Goal: Task Accomplishment & Management: Manage account settings

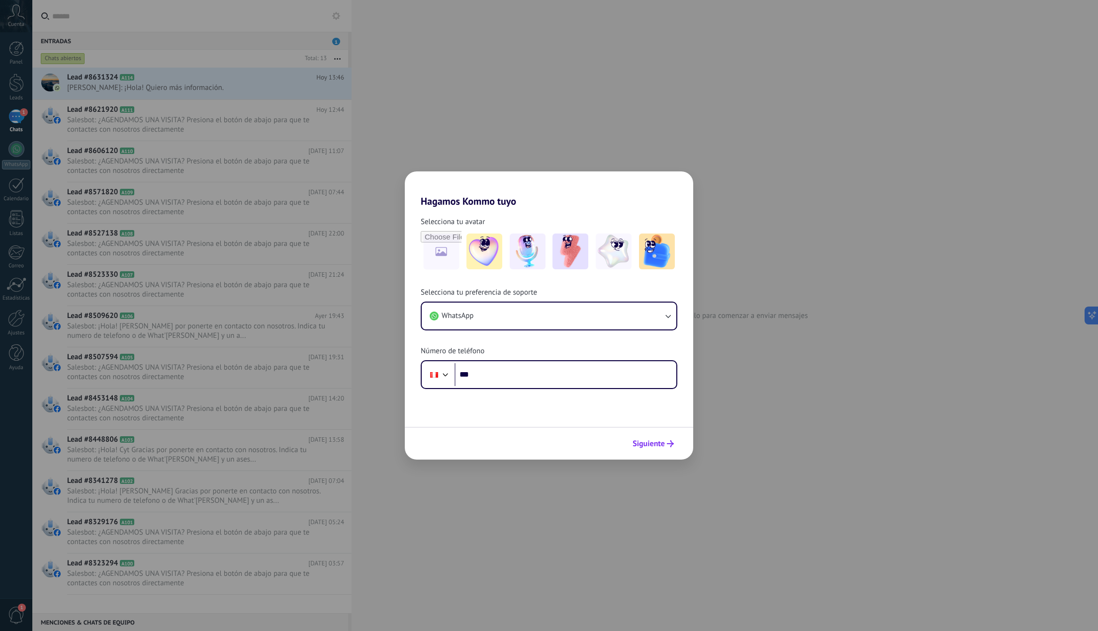
click at [662, 442] on span "Siguiente" at bounding box center [648, 443] width 32 height 7
click at [739, 281] on div "Hagamos Kommo tuyo Selecciona tu avatar Selecciona tu preferencia de soporte Wh…" at bounding box center [549, 315] width 1098 height 631
click at [778, 272] on div "Hagamos Kommo tuyo Selecciona tu avatar Selecciona tu preferencia de soporte Wh…" at bounding box center [549, 315] width 1098 height 631
click at [377, 253] on div "Hagamos Kommo tuyo Selecciona tu avatar Selecciona tu preferencia de soporte Wh…" at bounding box center [549, 315] width 1098 height 631
click at [80, 121] on div "Hagamos Kommo tuyo Selecciona tu avatar Selecciona tu preferencia de soporte Wh…" at bounding box center [549, 315] width 1098 height 631
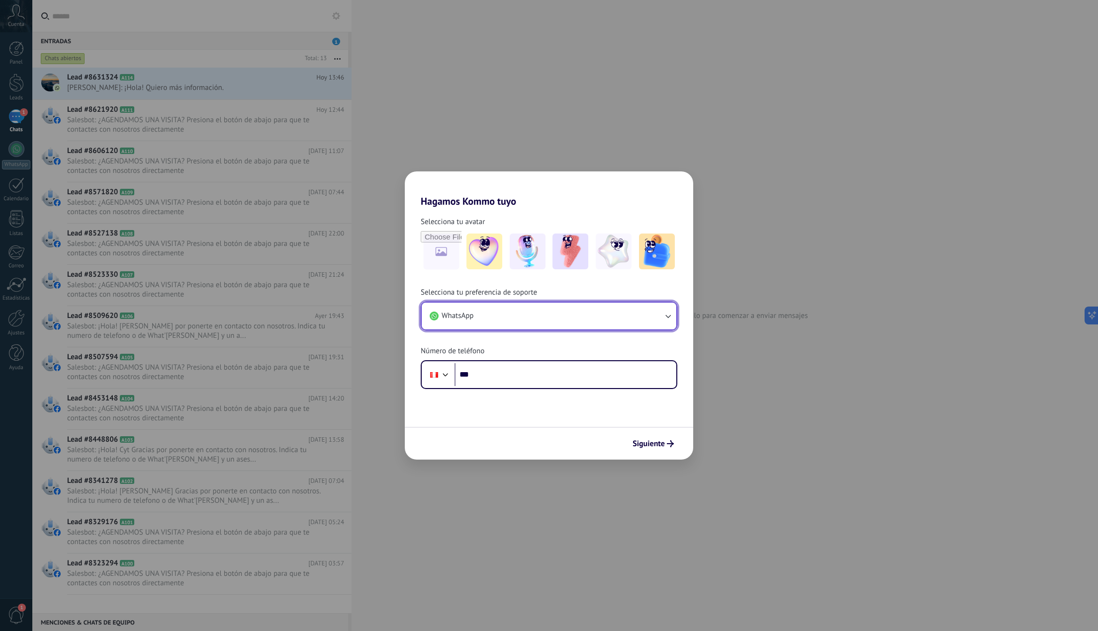
click at [562, 306] on button "WhatsApp" at bounding box center [549, 316] width 255 height 27
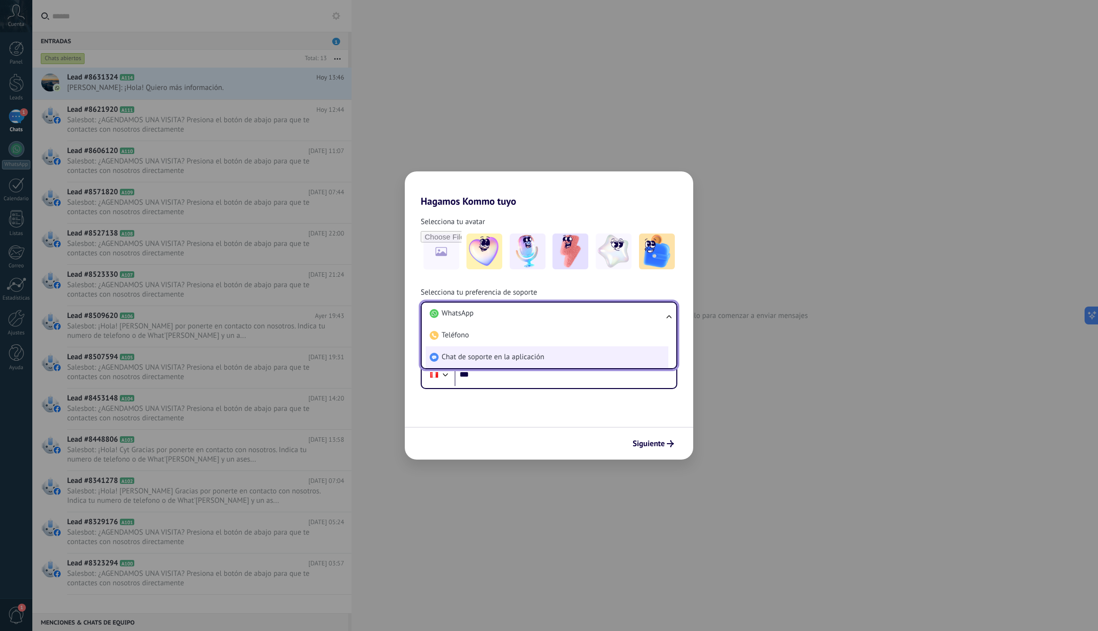
click at [564, 353] on li "Chat de soporte en la aplicación" at bounding box center [547, 357] width 243 height 22
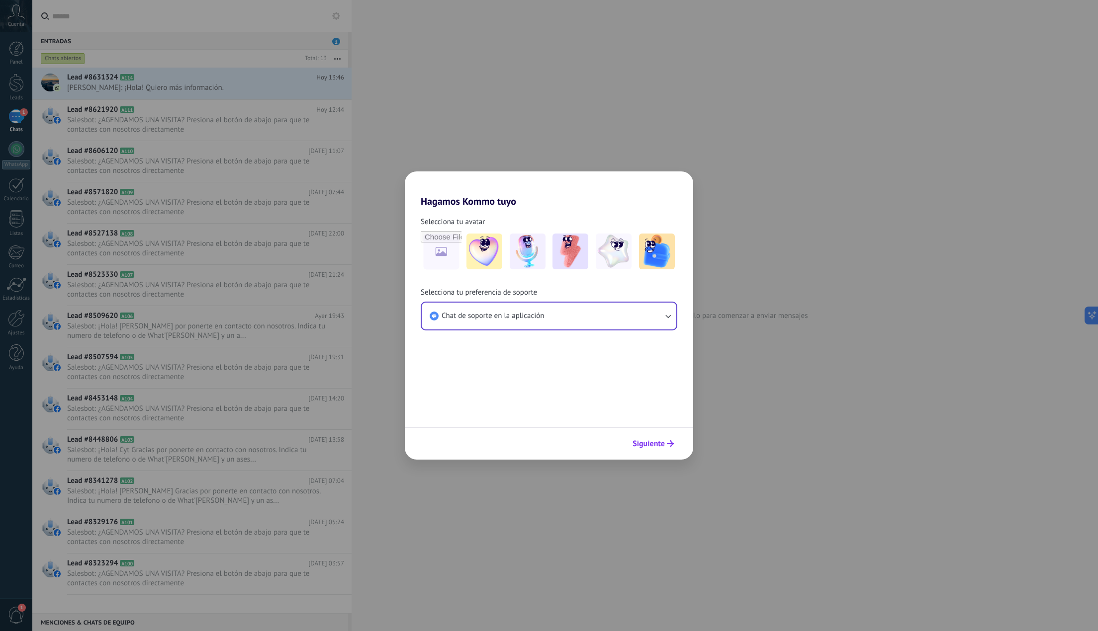
click at [657, 451] on button "Siguiente" at bounding box center [653, 443] width 50 height 17
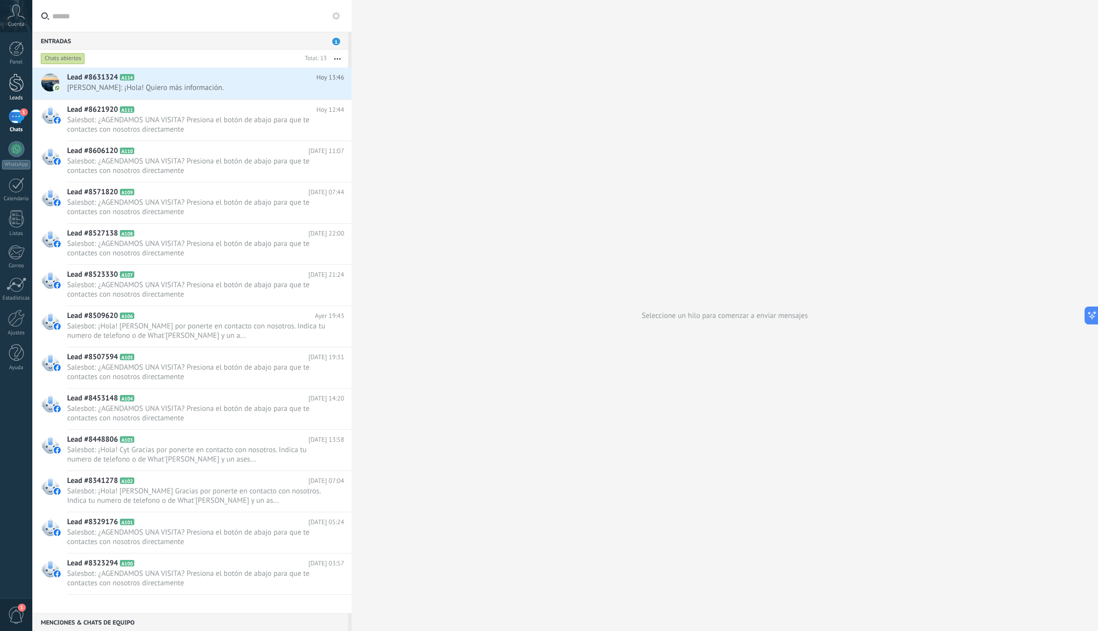
click at [16, 89] on div at bounding box center [16, 83] width 15 height 18
click at [17, 84] on div at bounding box center [16, 83] width 15 height 18
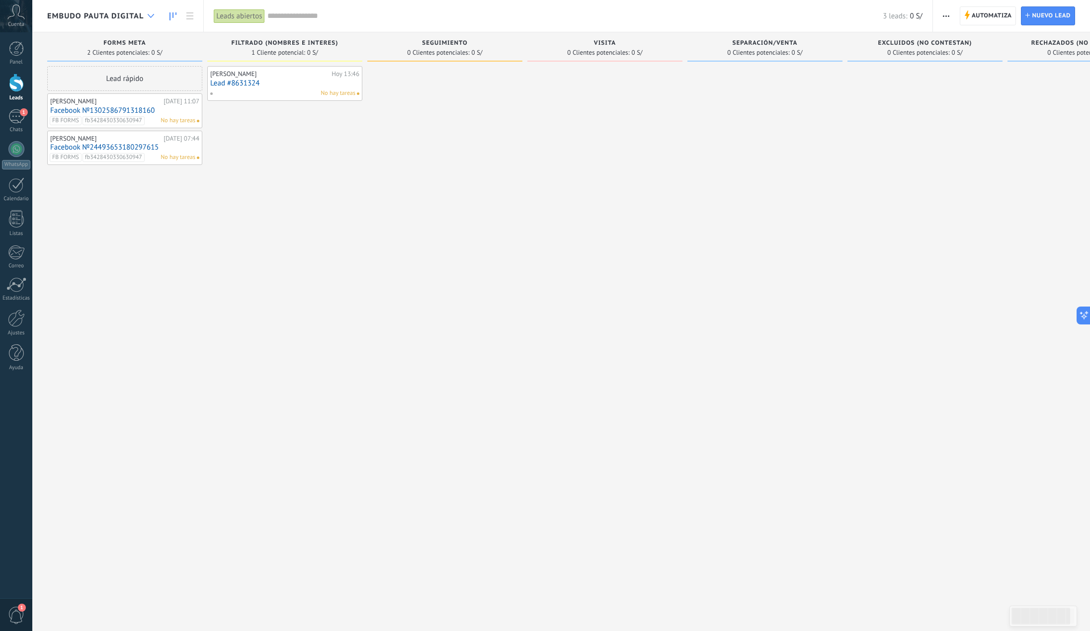
click at [150, 17] on div at bounding box center [151, 15] width 16 height 19
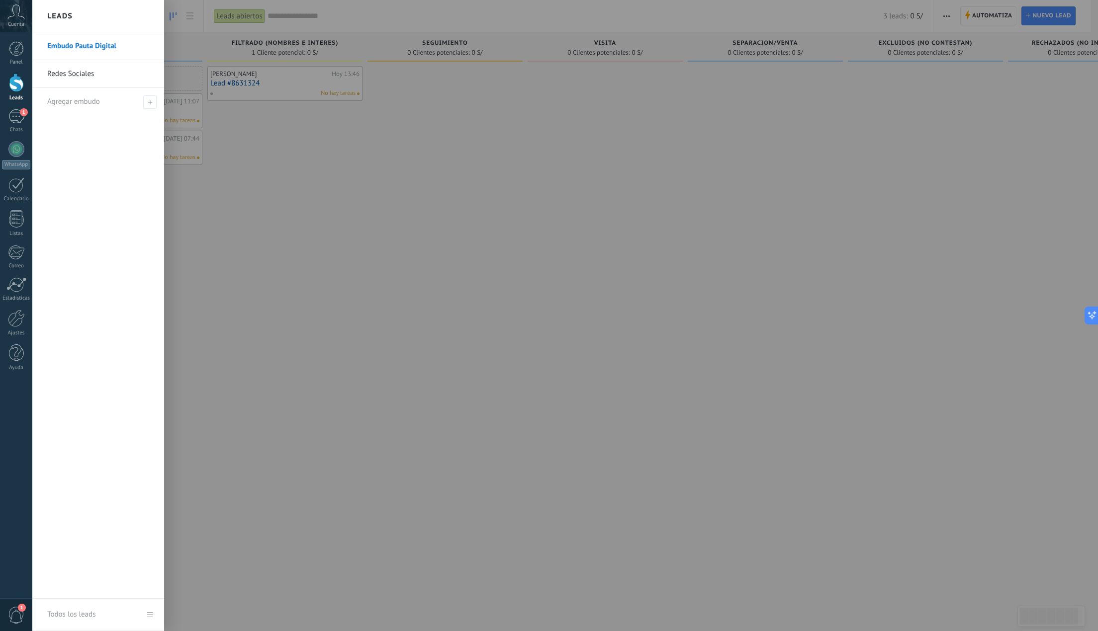
click at [76, 75] on link "Redes Sociales" at bounding box center [100, 74] width 107 height 28
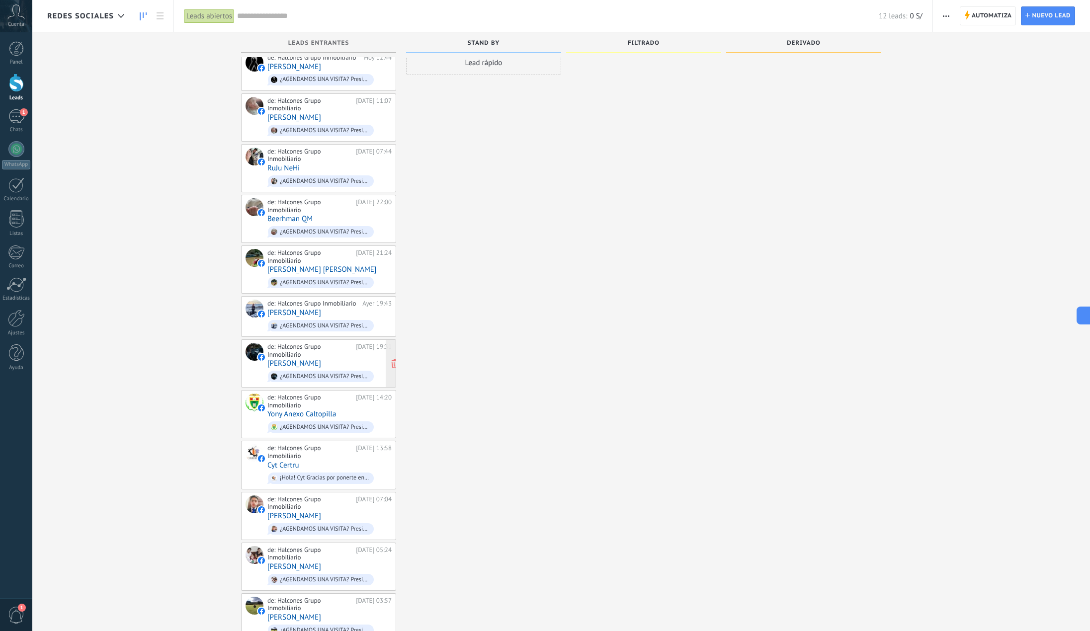
scroll to position [17, 0]
click at [321, 612] on link "Steven Segura Galindo" at bounding box center [294, 616] width 54 height 8
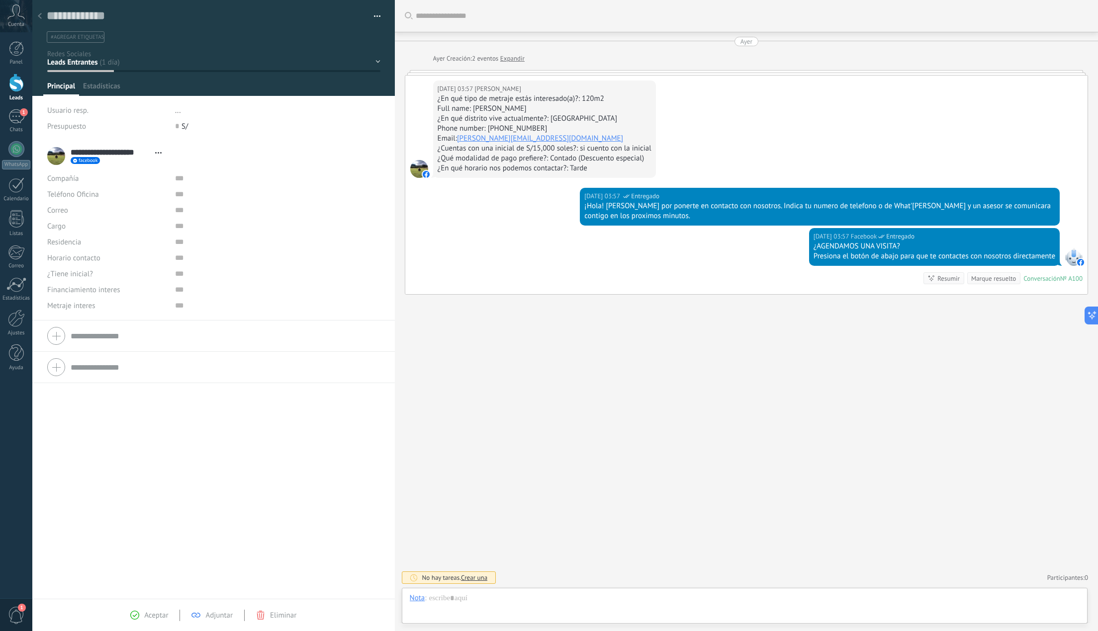
scroll to position [15, 0]
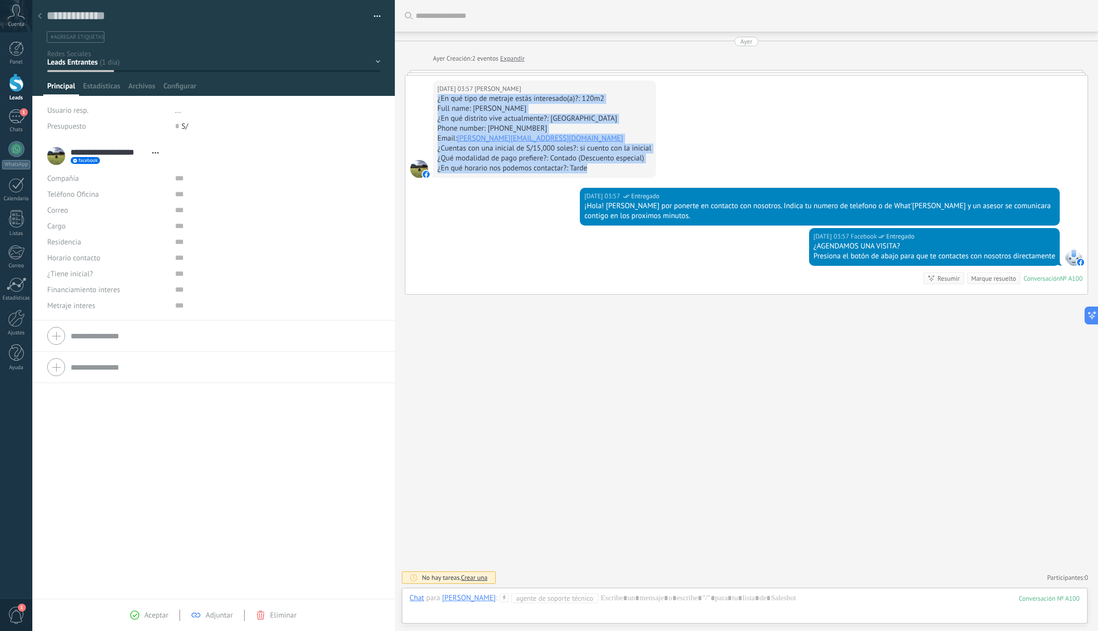
drag, startPoint x: 437, startPoint y: 102, endPoint x: 611, endPoint y: 170, distance: 186.7
click at [611, 170] on div "¿En qué tipo de metraje estás interesado(a)?: 120m2 Full name: Brandon Zambrano…" at bounding box center [544, 134] width 214 height 80
click at [600, 170] on div "¿En qué horario nos podemos contactar?: Tarde" at bounding box center [544, 169] width 214 height 10
drag, startPoint x: 593, startPoint y: 170, endPoint x: 428, endPoint y: 84, distance: 186.1
click at [428, 84] on div "Ayer 03:57 Steven Segura Galindo ¿En qué tipo de metraje estás interesado(a)?: …" at bounding box center [746, 132] width 682 height 112
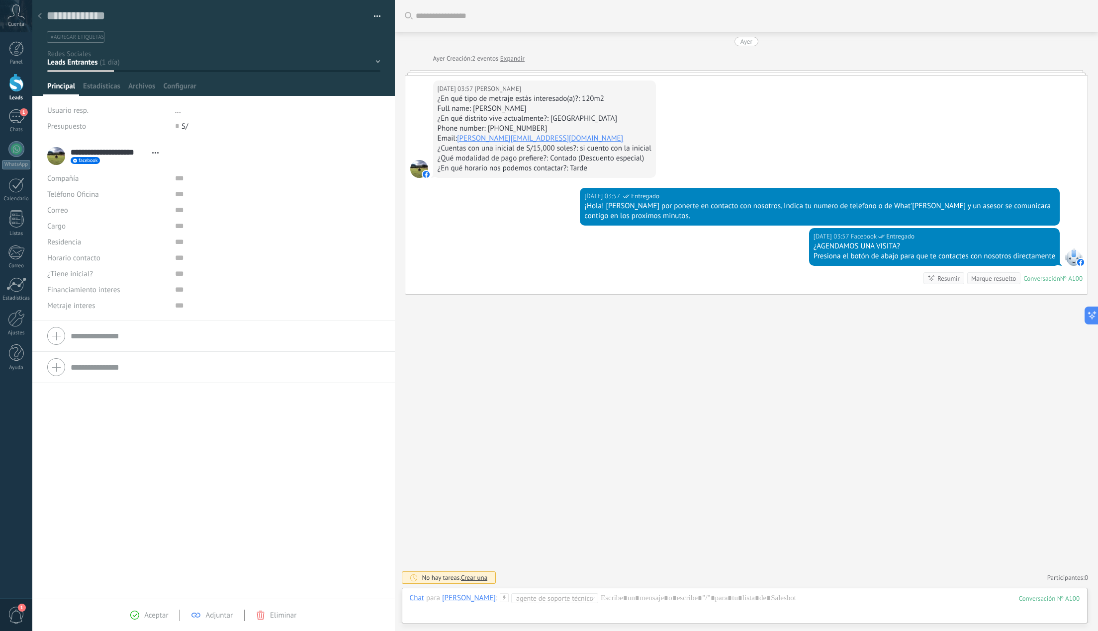
click at [40, 16] on icon at bounding box center [40, 16] width 4 height 6
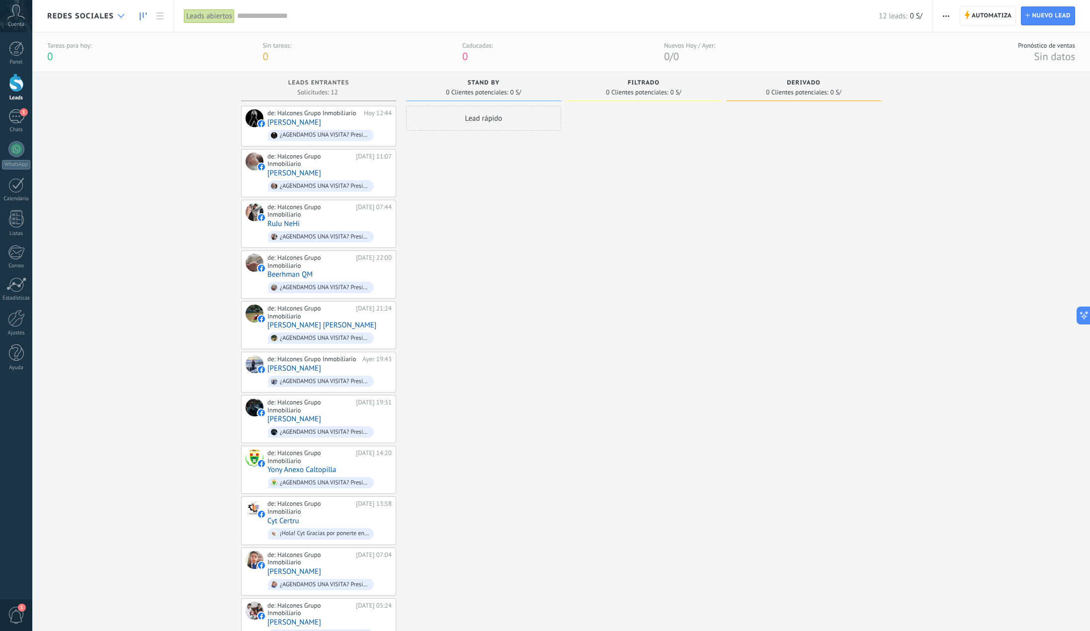
click at [127, 17] on div at bounding box center [121, 15] width 16 height 19
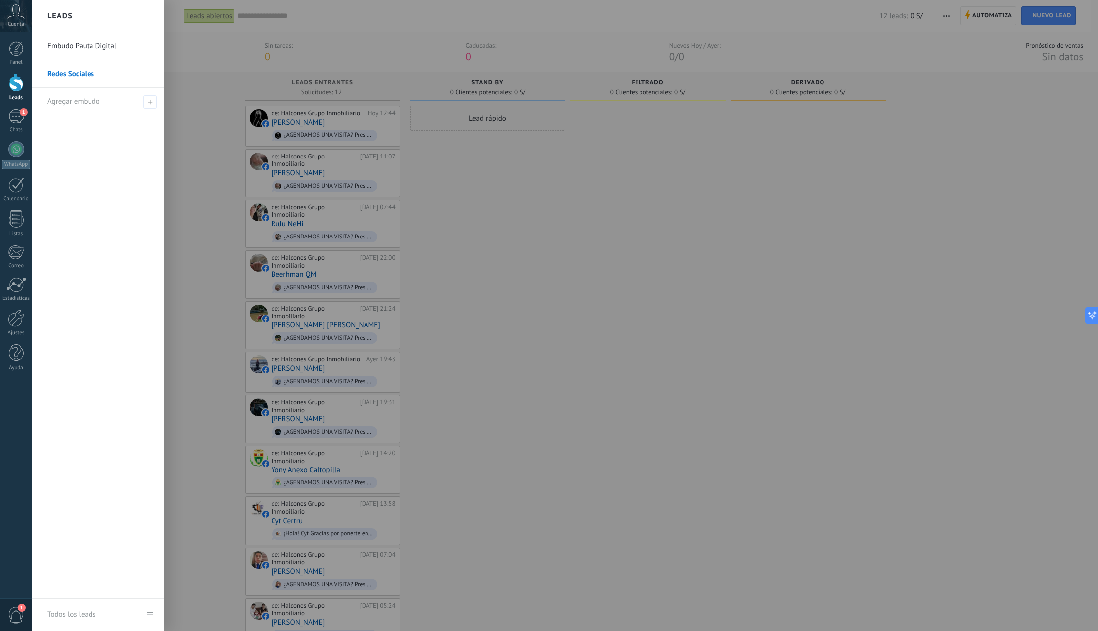
click at [82, 47] on link "Embudo Pauta Digital" at bounding box center [100, 46] width 107 height 28
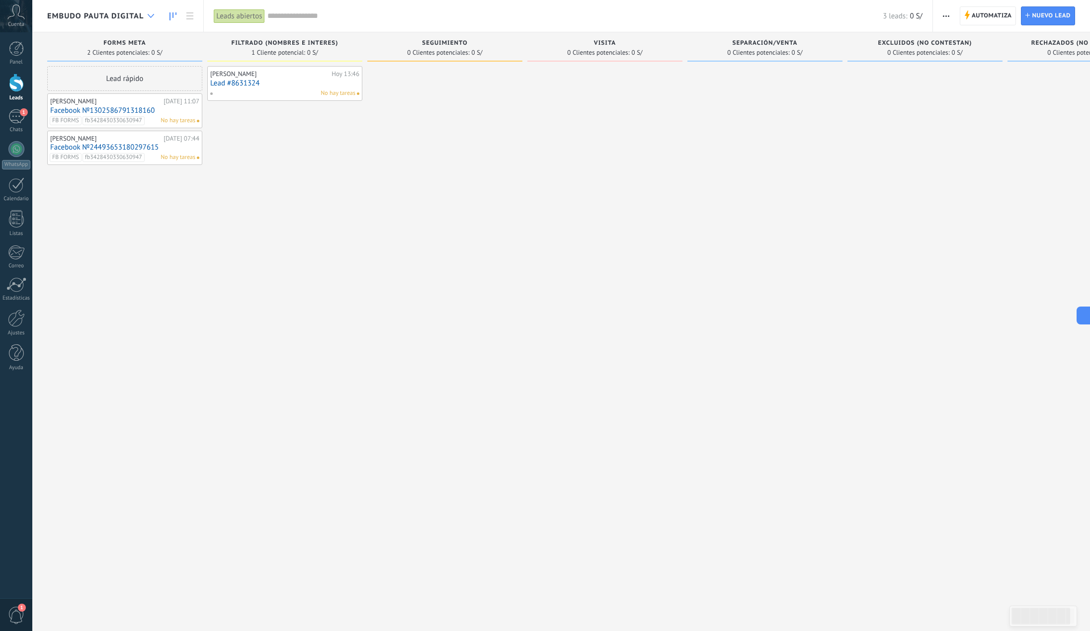
click at [146, 14] on div at bounding box center [151, 15] width 16 height 19
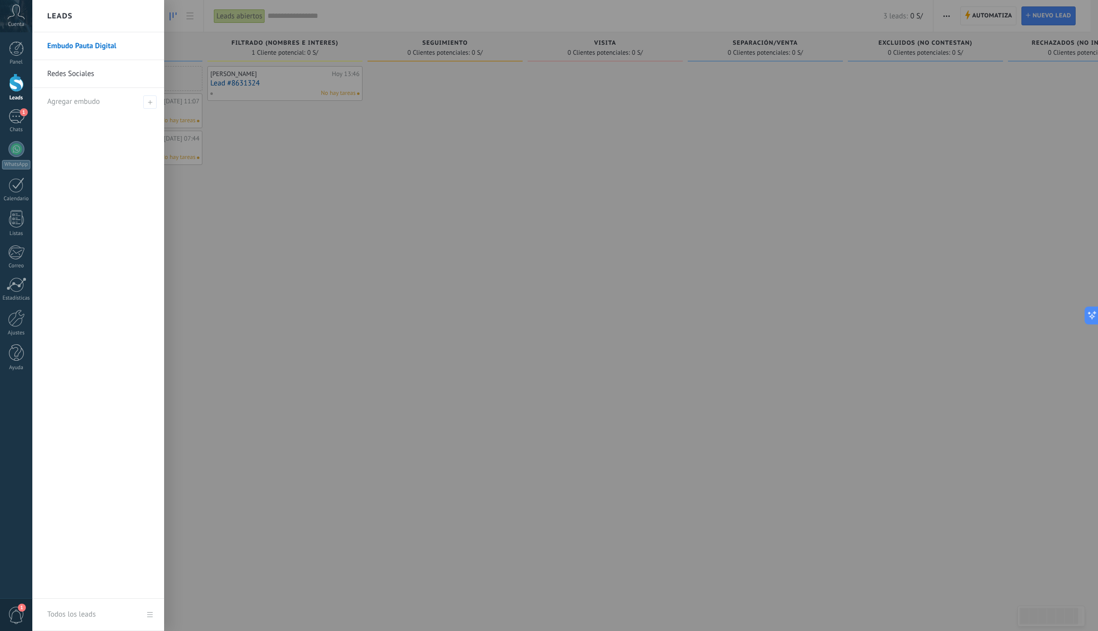
click at [101, 73] on link "Redes Sociales" at bounding box center [100, 74] width 107 height 28
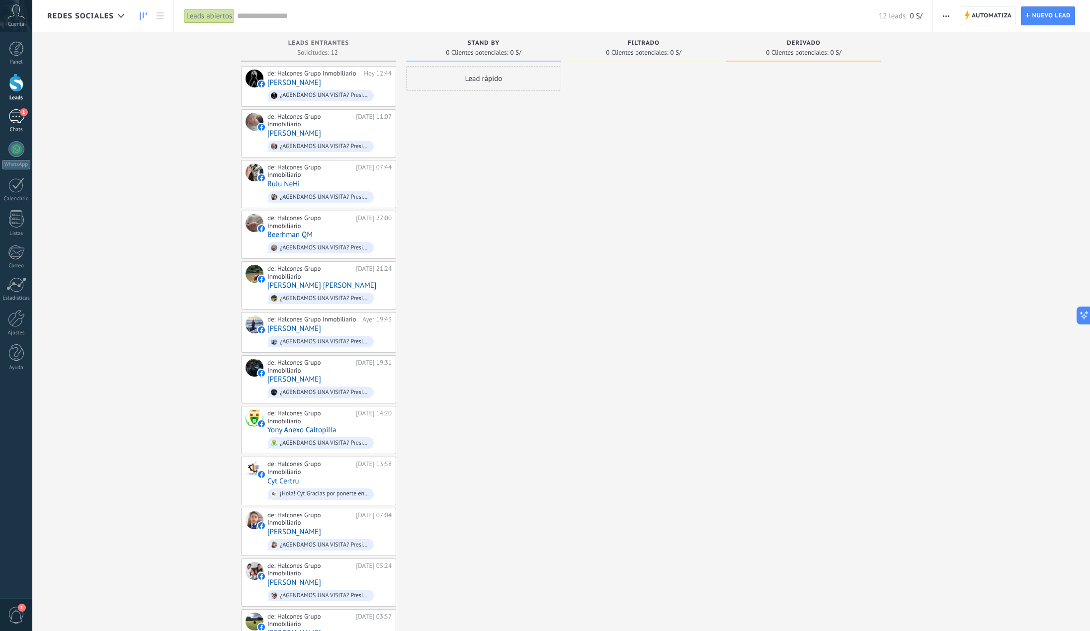
click at [17, 118] on div "1" at bounding box center [16, 116] width 16 height 14
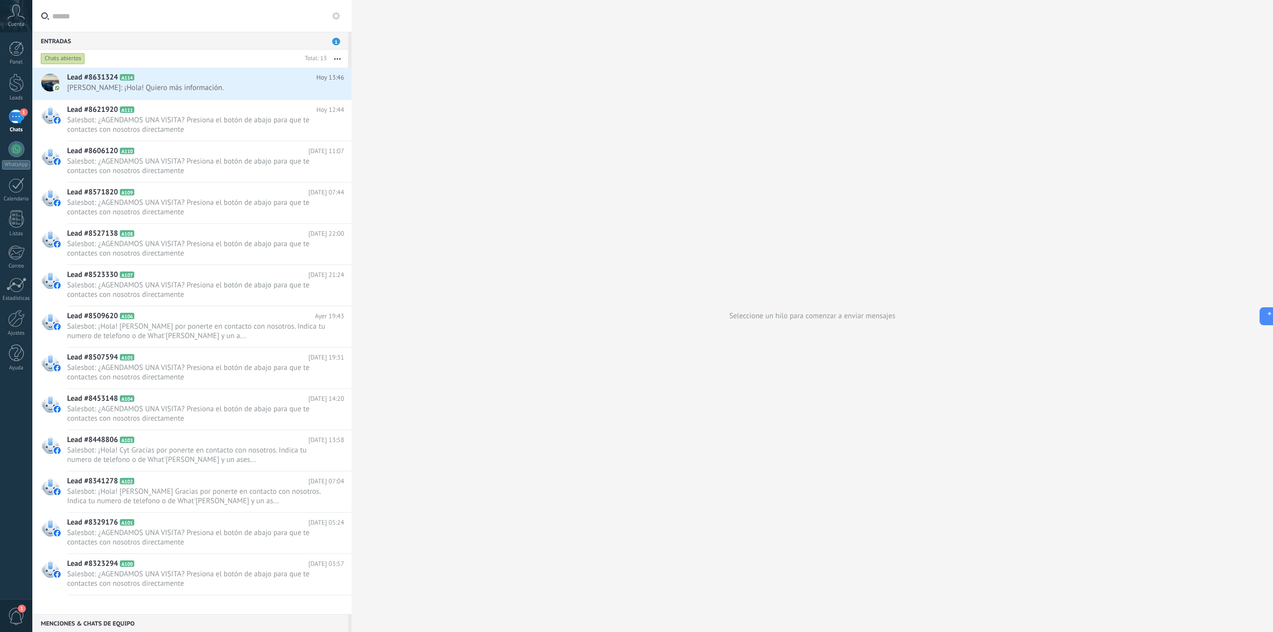
scroll to position [15, 0]
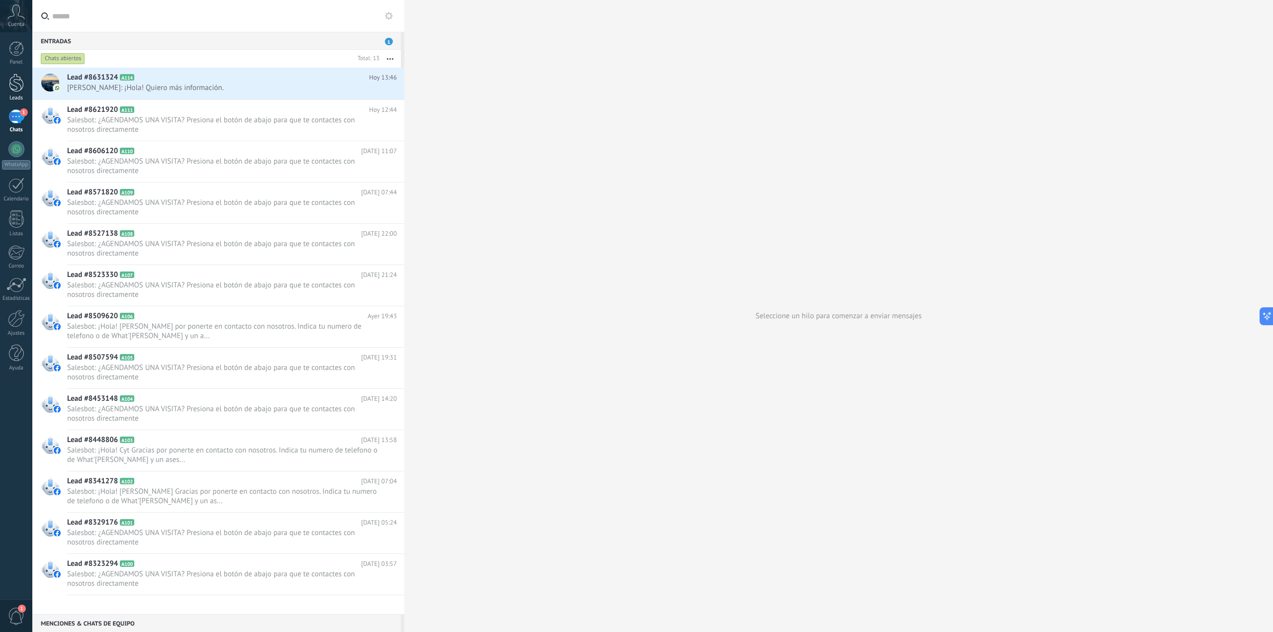
click at [12, 86] on div at bounding box center [16, 83] width 15 height 18
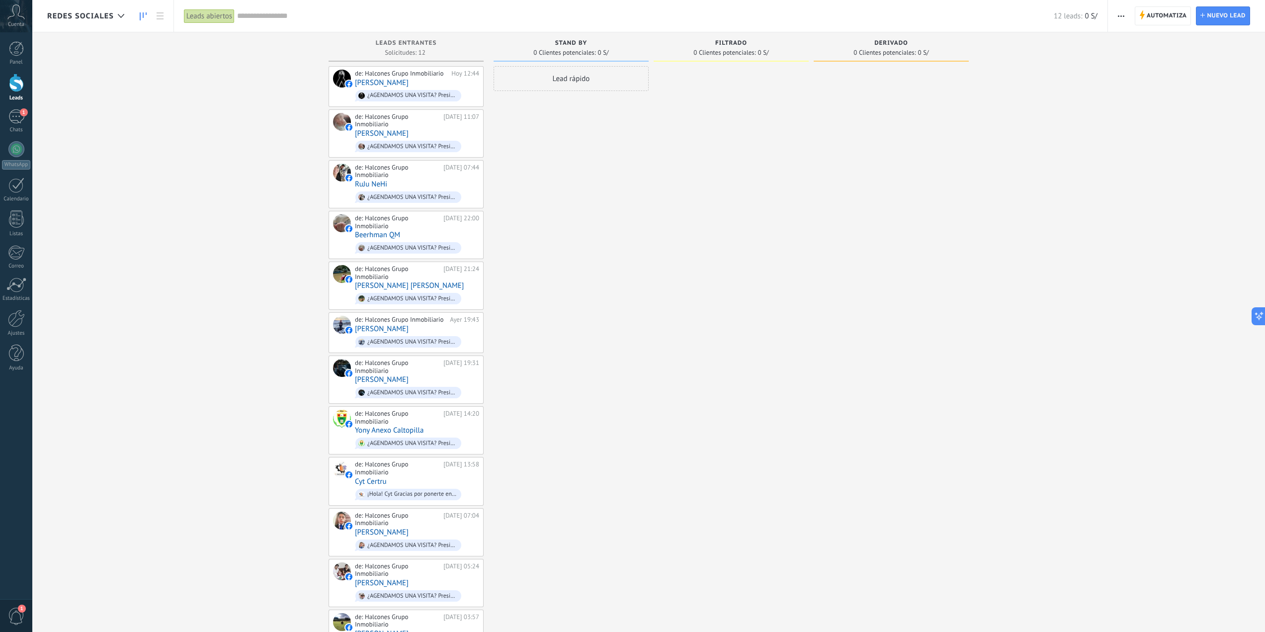
click at [109, 17] on span "Redes Sociales" at bounding box center [80, 15] width 67 height 9
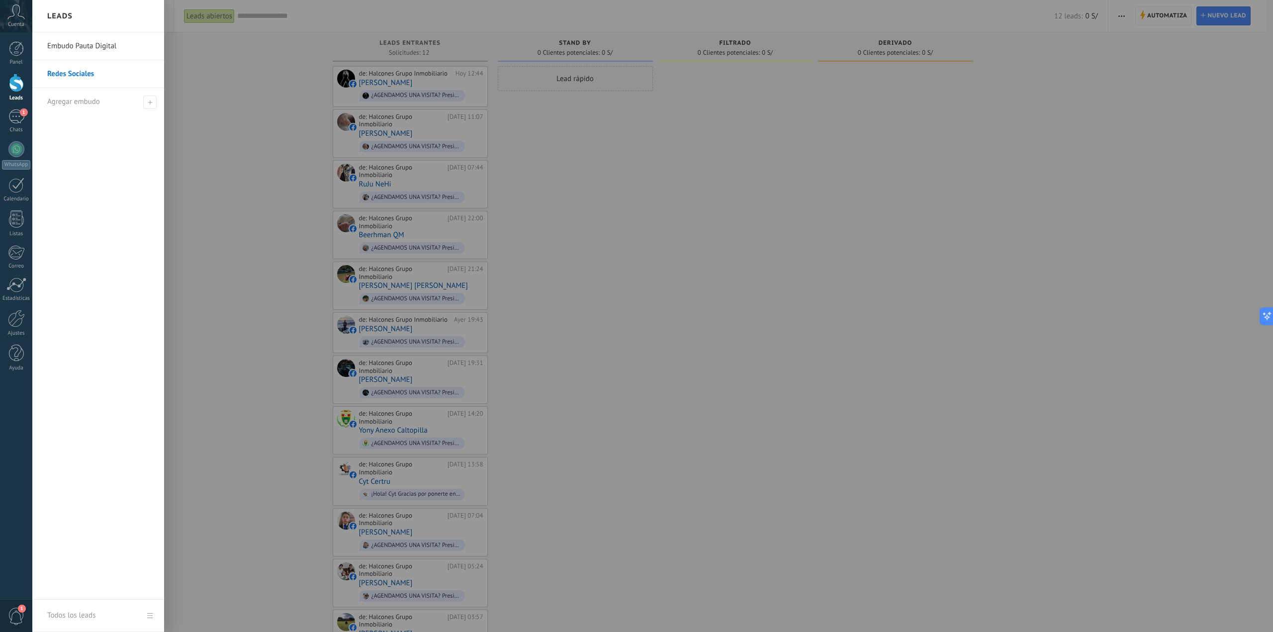
click at [96, 47] on link "Embudo Pauta Digital" at bounding box center [100, 46] width 107 height 28
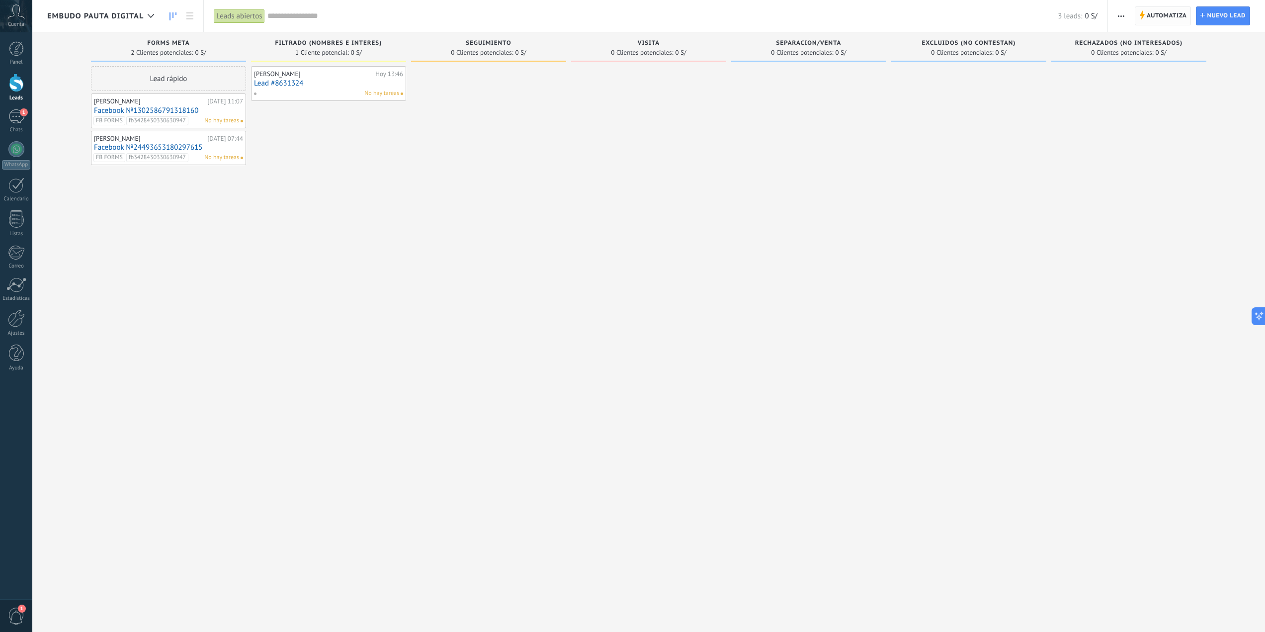
click at [1097, 15] on span "Automatiza" at bounding box center [1167, 16] width 40 height 18
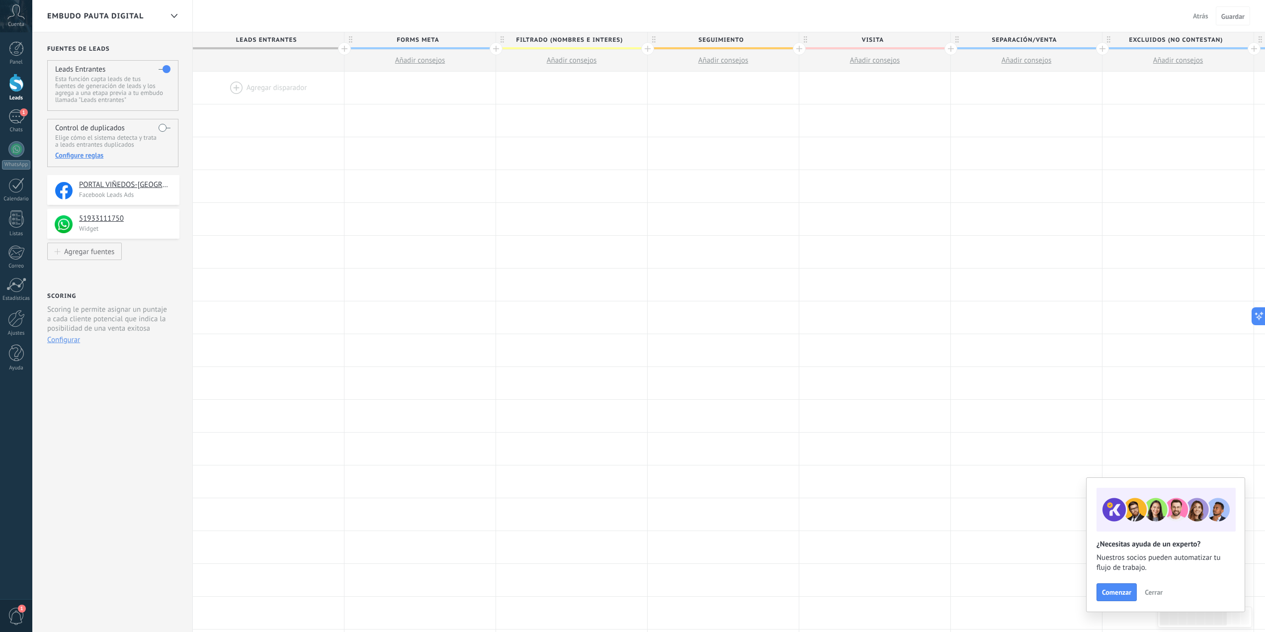
click at [1097, 593] on span "Cerrar" at bounding box center [1154, 592] width 18 height 7
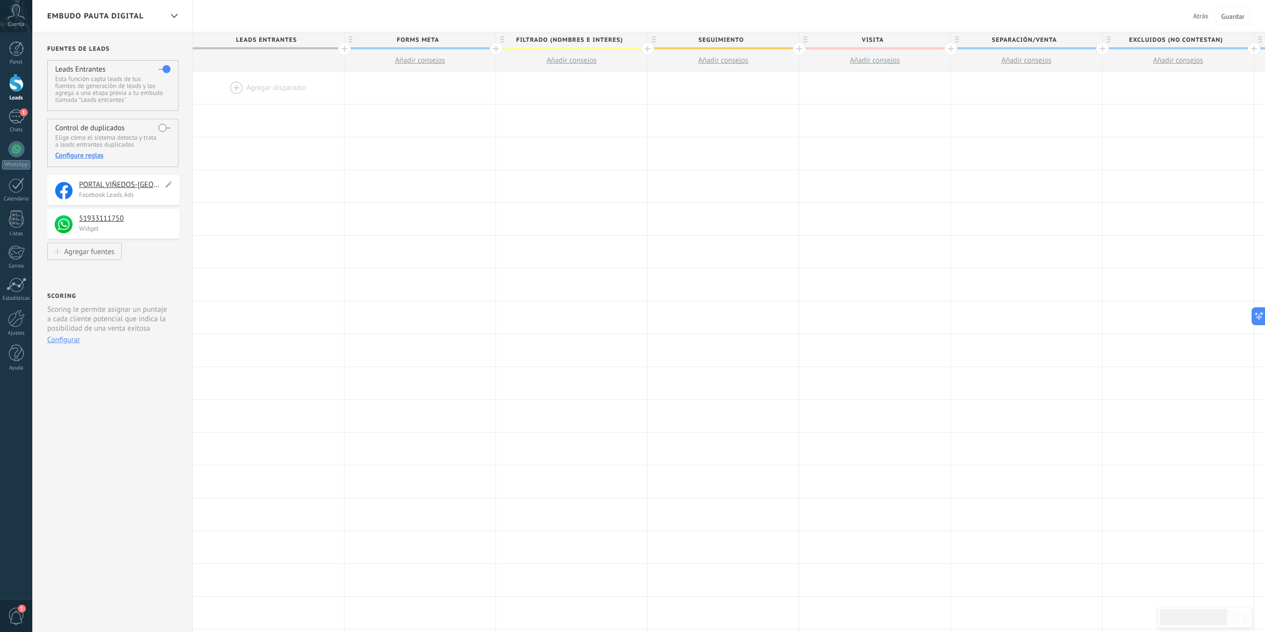
click at [103, 197] on p "Facebook Leads Ads" at bounding box center [126, 194] width 94 height 8
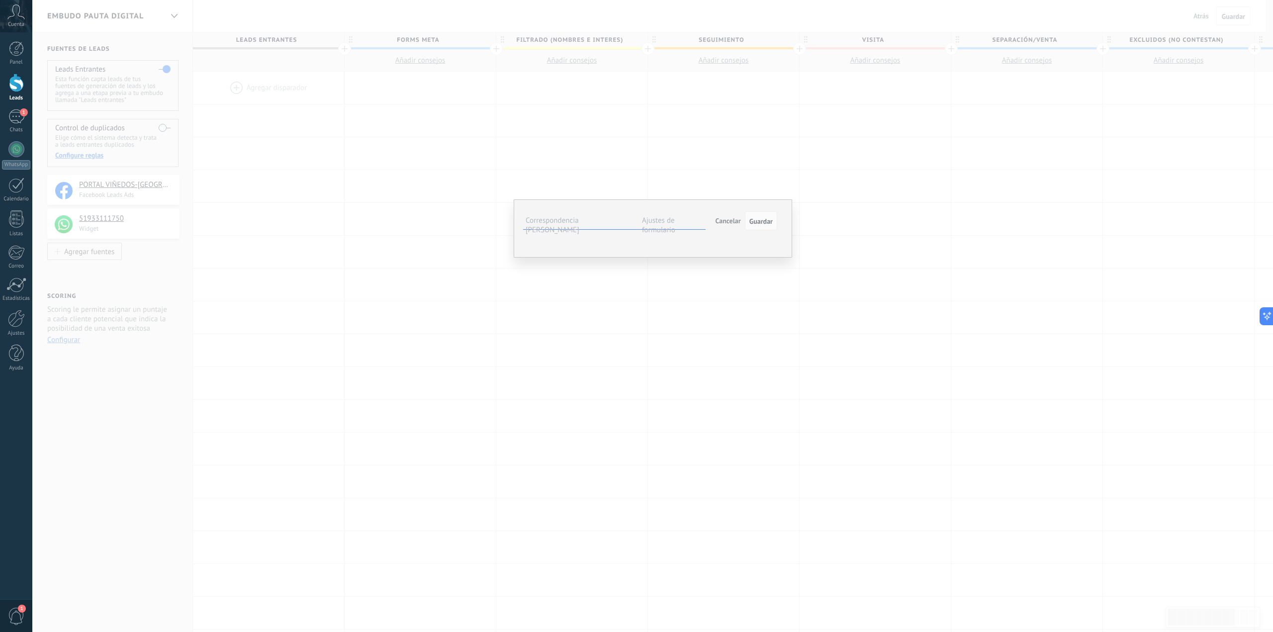
click at [0, 0] on div "¿En qué distrito vive actualmente?" at bounding box center [0, 0] width 0 height 0
click at [660, 219] on label "Ajustes de formulario" at bounding box center [658, 225] width 33 height 19
click at [729, 217] on span "Cancelar" at bounding box center [727, 220] width 25 height 9
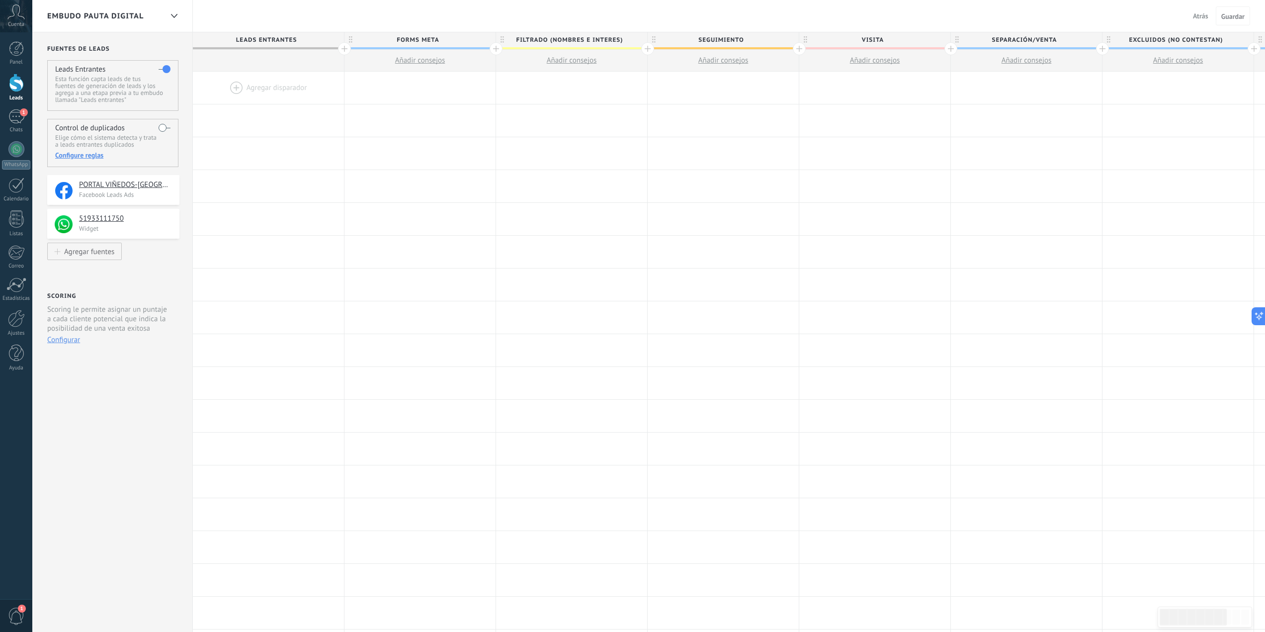
click at [1097, 21] on button "Atrás" at bounding box center [1200, 15] width 23 height 15
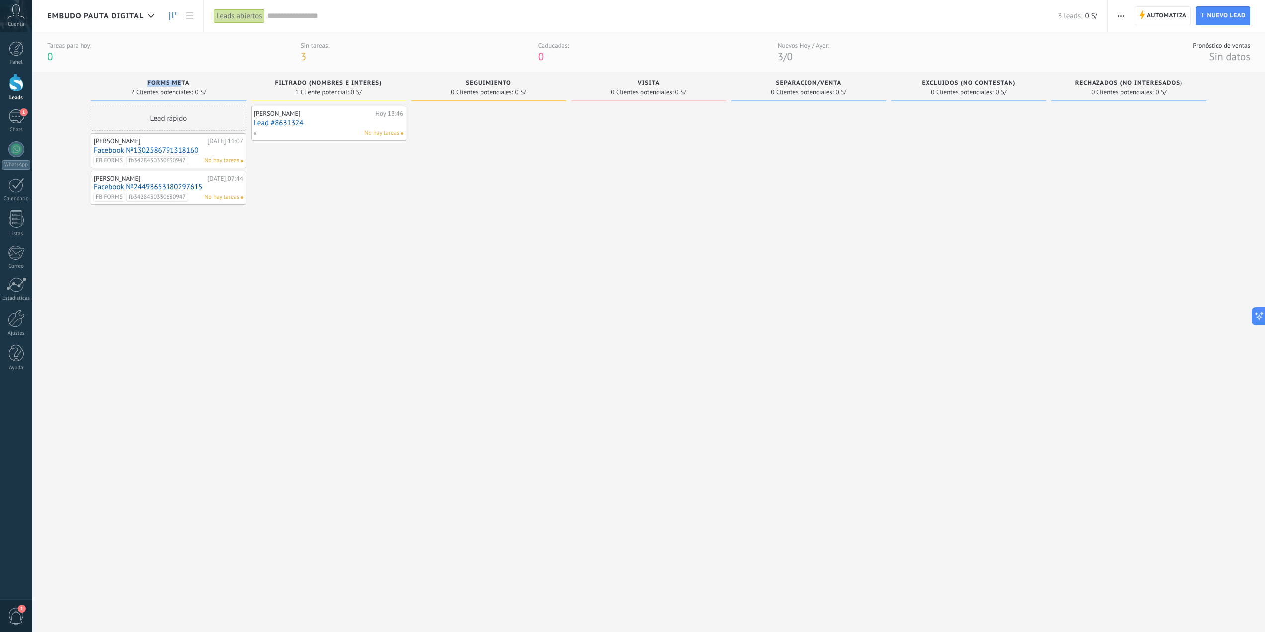
drag, startPoint x: 147, startPoint y: 81, endPoint x: 186, endPoint y: 86, distance: 39.1
click at [187, 82] on span "forms meta" at bounding box center [168, 83] width 42 height 7
click at [454, 244] on div at bounding box center [488, 357] width 155 height 502
drag, startPoint x: 624, startPoint y: 269, endPoint x: 451, endPoint y: 266, distance: 173.0
click at [463, 270] on div "Leads Entrantes Solicitudes: 0 0 0 0 0 0 0 0 0 forms meta 2 Clientes potenciale…" at bounding box center [656, 340] width 1218 height 536
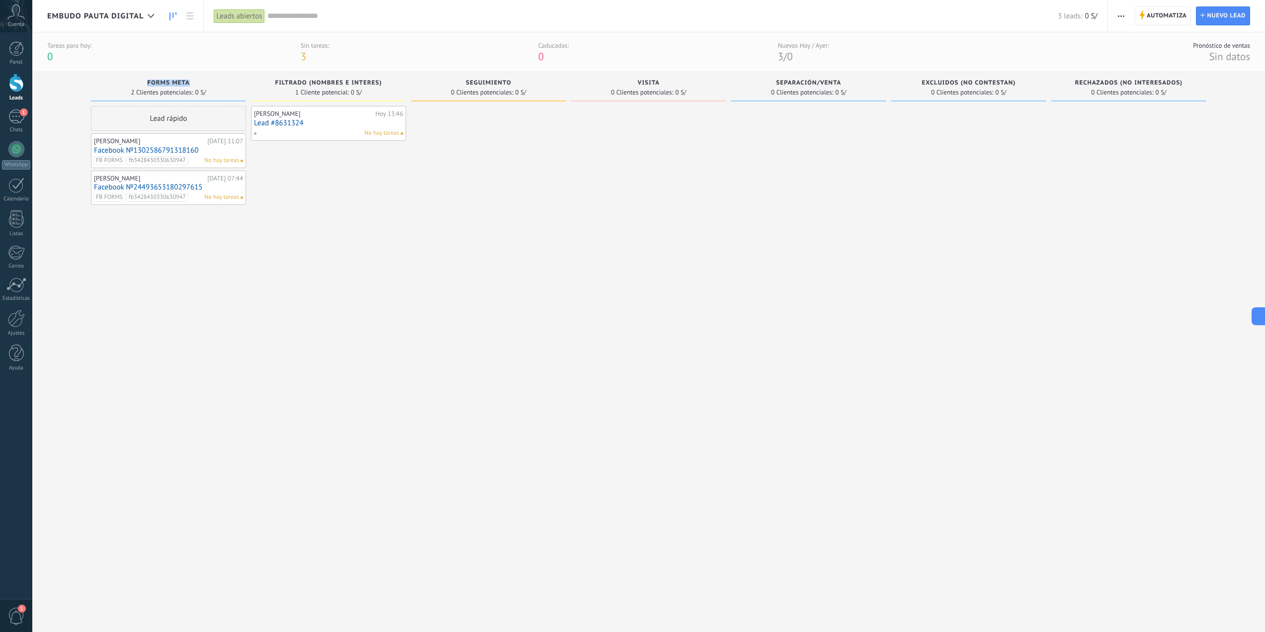
drag, startPoint x: 148, startPoint y: 85, endPoint x: 204, endPoint y: 86, distance: 55.7
click at [204, 86] on div "forms meta" at bounding box center [168, 84] width 145 height 8
drag, startPoint x: 277, startPoint y: 81, endPoint x: 397, endPoint y: 84, distance: 119.9
click at [397, 84] on div "Filtrado (nombres e interes)" at bounding box center [328, 84] width 145 height 8
click at [353, 84] on span "Filtrado (nombres e interes)" at bounding box center [328, 83] width 107 height 7
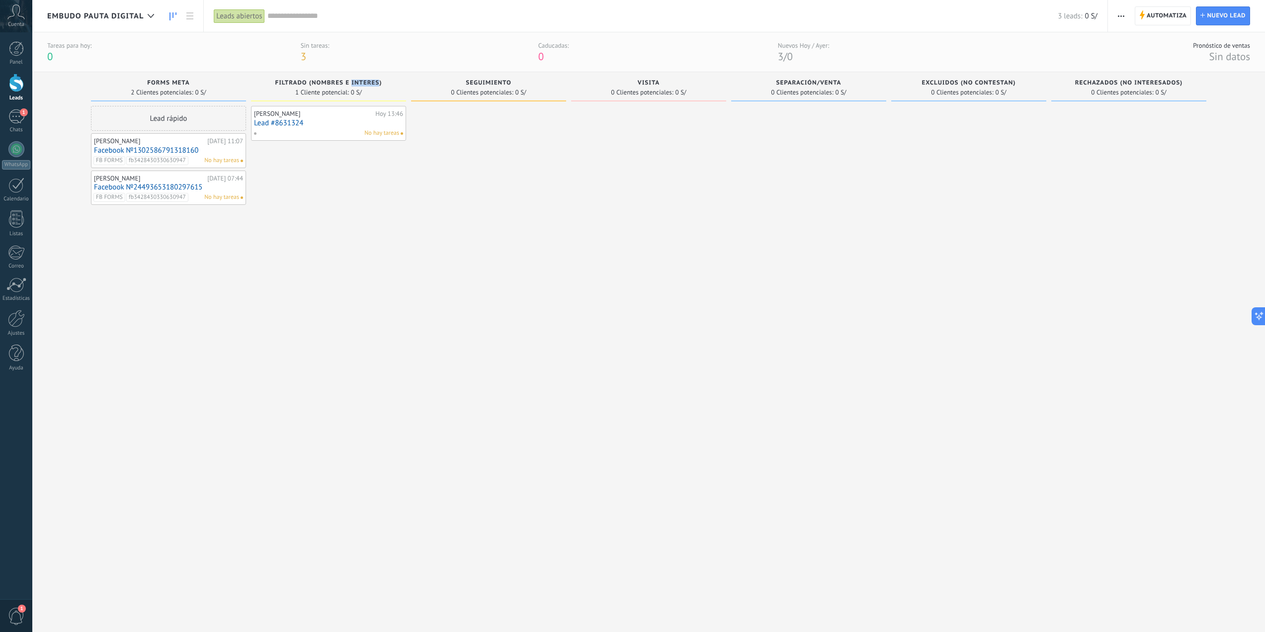
click at [353, 84] on span "Filtrado (nombres e interes)" at bounding box center [328, 83] width 107 height 7
click at [497, 80] on span "seguimiento" at bounding box center [488, 83] width 45 height 7
click at [497, 81] on span "seguimiento" at bounding box center [488, 83] width 45 height 7
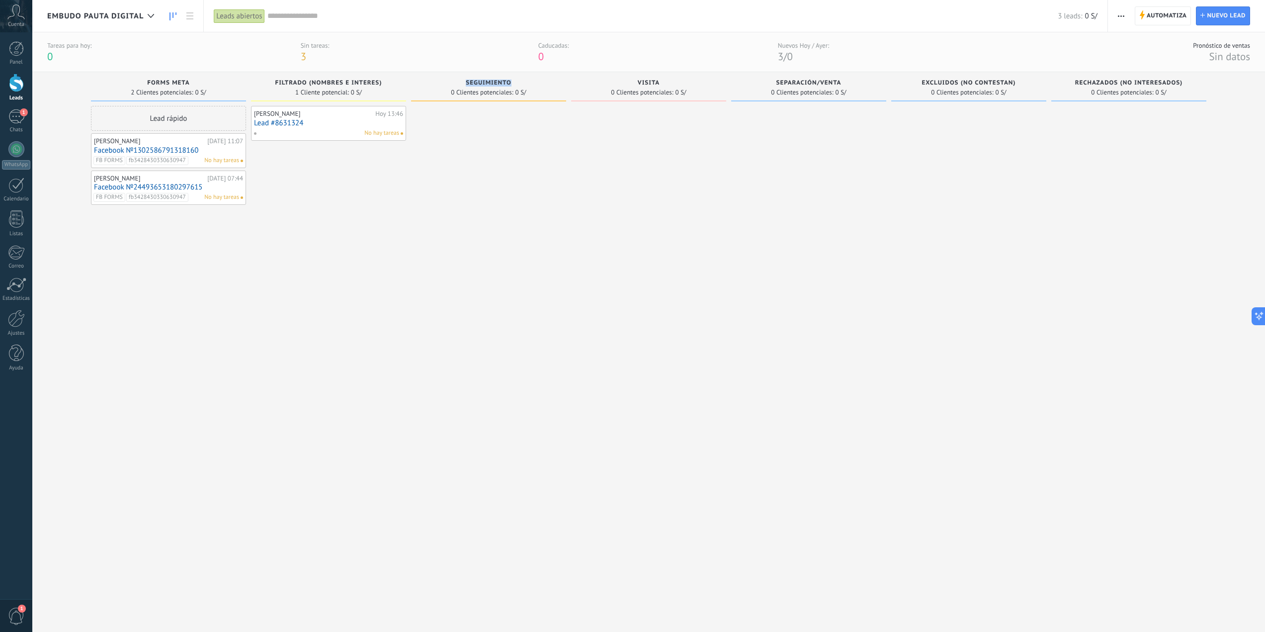
click at [497, 81] on span "seguimiento" at bounding box center [488, 83] width 45 height 7
click at [480, 81] on span "seguimiento" at bounding box center [488, 83] width 45 height 7
drag, startPoint x: 480, startPoint y: 81, endPoint x: 536, endPoint y: 102, distance: 59.9
click at [480, 81] on span "seguimiento" at bounding box center [488, 83] width 45 height 7
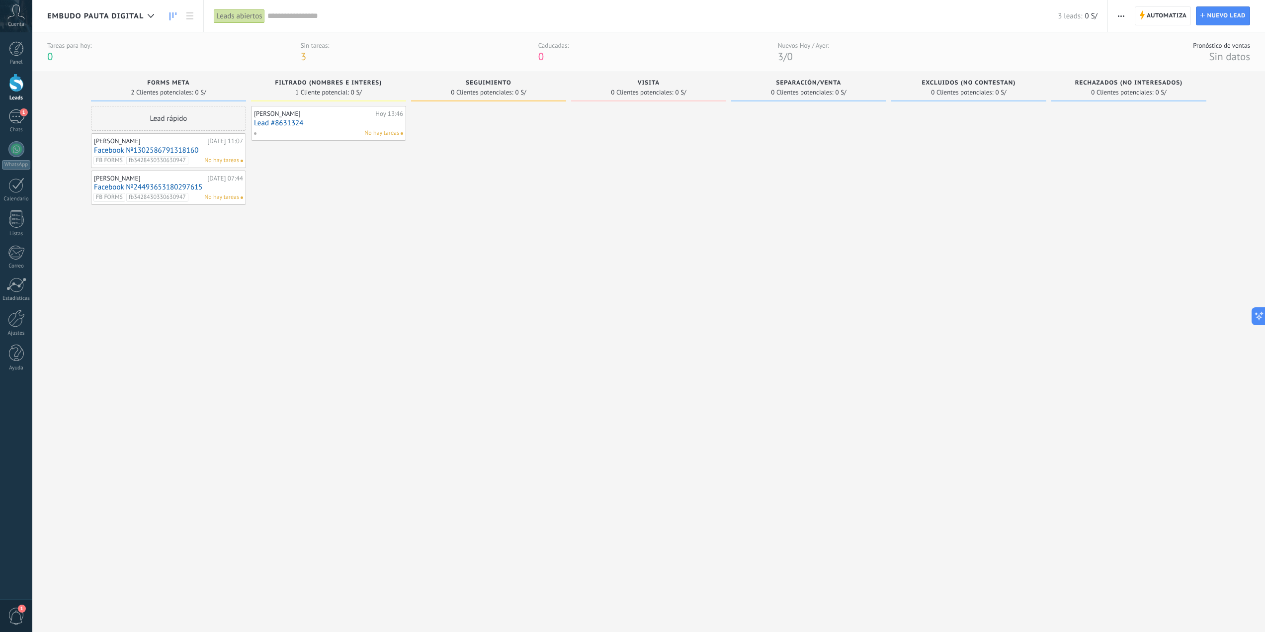
click at [649, 85] on span "visita" at bounding box center [649, 83] width 22 height 7
click at [650, 77] on div "visita 0 Clientes potenciales: 0 S/" at bounding box center [648, 86] width 155 height 29
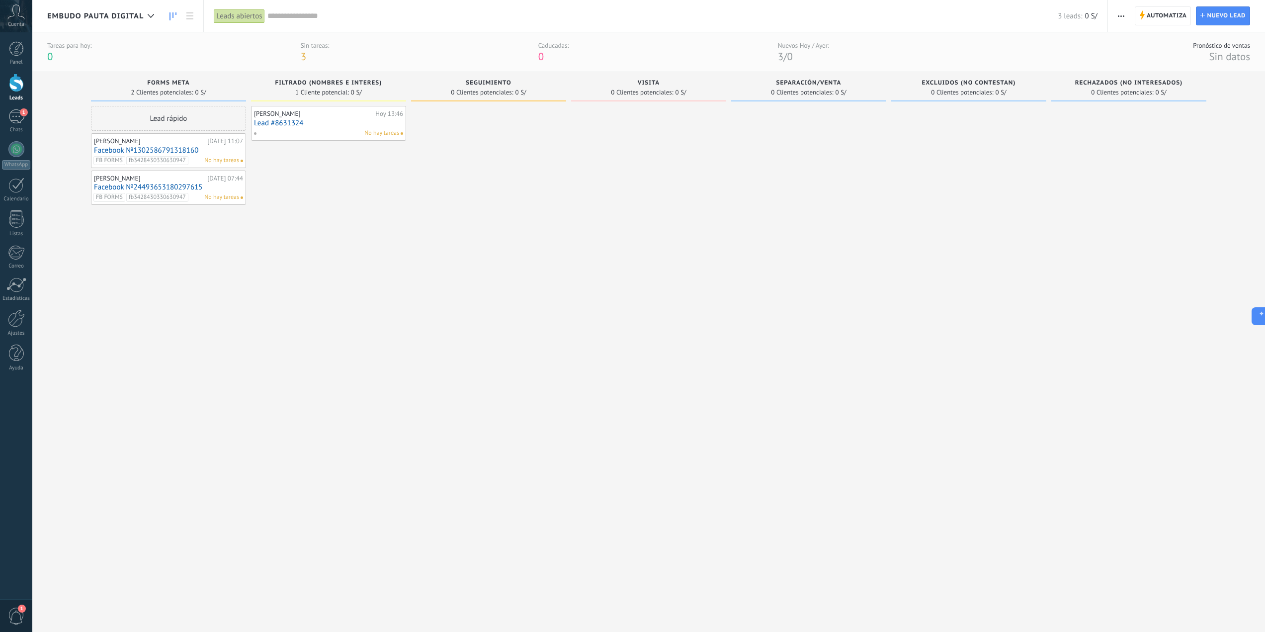
click at [799, 80] on span "separación/venta" at bounding box center [808, 83] width 65 height 7
drag, startPoint x: 849, startPoint y: 157, endPoint x: 790, endPoint y: 163, distance: 59.0
click at [790, 163] on div at bounding box center [808, 357] width 155 height 502
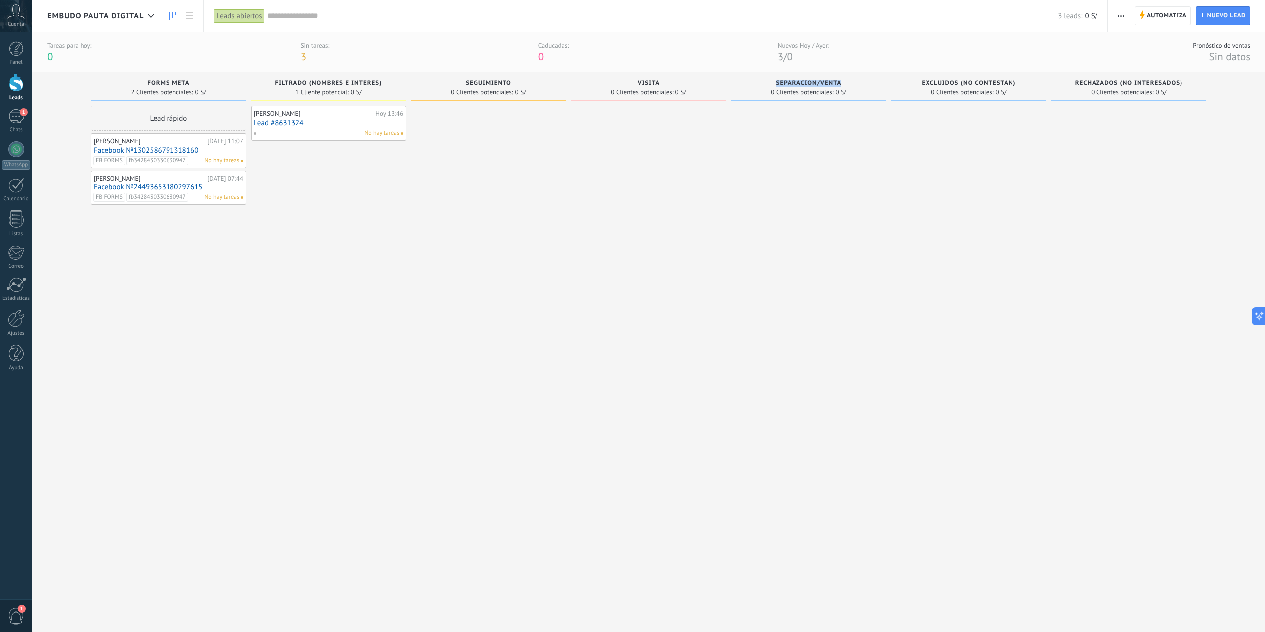
click at [825, 131] on div at bounding box center [808, 357] width 155 height 502
click at [923, 83] on span "EXCLUIDOS (NO CONTESTAN)" at bounding box center [969, 83] width 94 height 7
click at [1097, 85] on span "RECHAZADOS (NO INTERESADOS)" at bounding box center [1129, 83] width 108 height 7
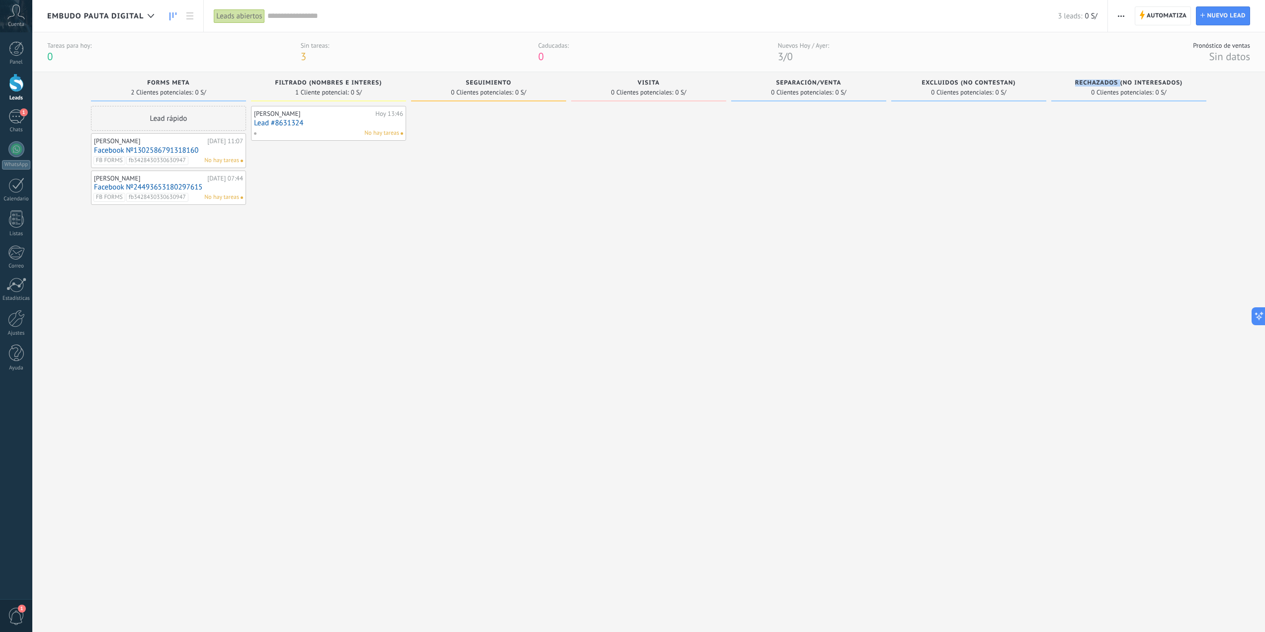
click at [1097, 85] on span "RECHAZADOS (NO INTERESADOS)" at bounding box center [1129, 83] width 108 height 7
drag, startPoint x: 974, startPoint y: 142, endPoint x: 947, endPoint y: 136, distance: 28.0
click at [973, 142] on div at bounding box center [968, 357] width 155 height 502
click at [909, 103] on div "EXCLUIDOS (NO CONTESTAN) 0 Clientes potenciales: 0 S/" at bounding box center [968, 89] width 155 height 34
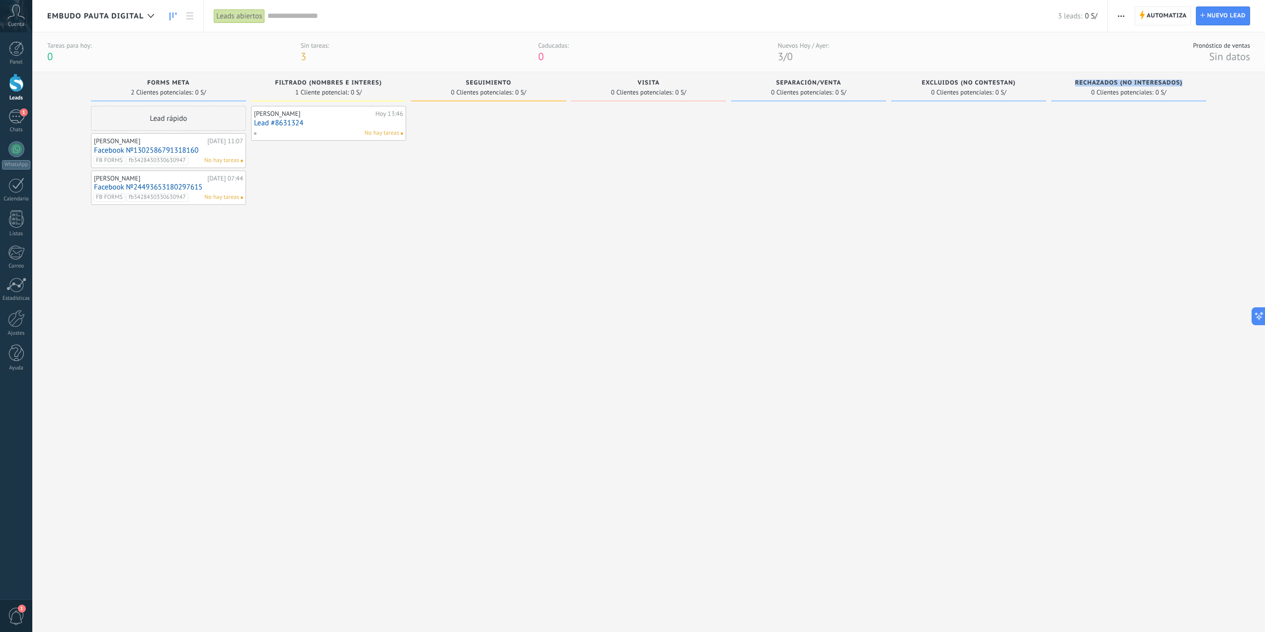
click at [1086, 167] on div at bounding box center [1128, 357] width 155 height 502
click at [184, 82] on span "forms meta" at bounding box center [168, 83] width 42 height 7
click at [173, 86] on span "forms meta" at bounding box center [168, 83] width 42 height 7
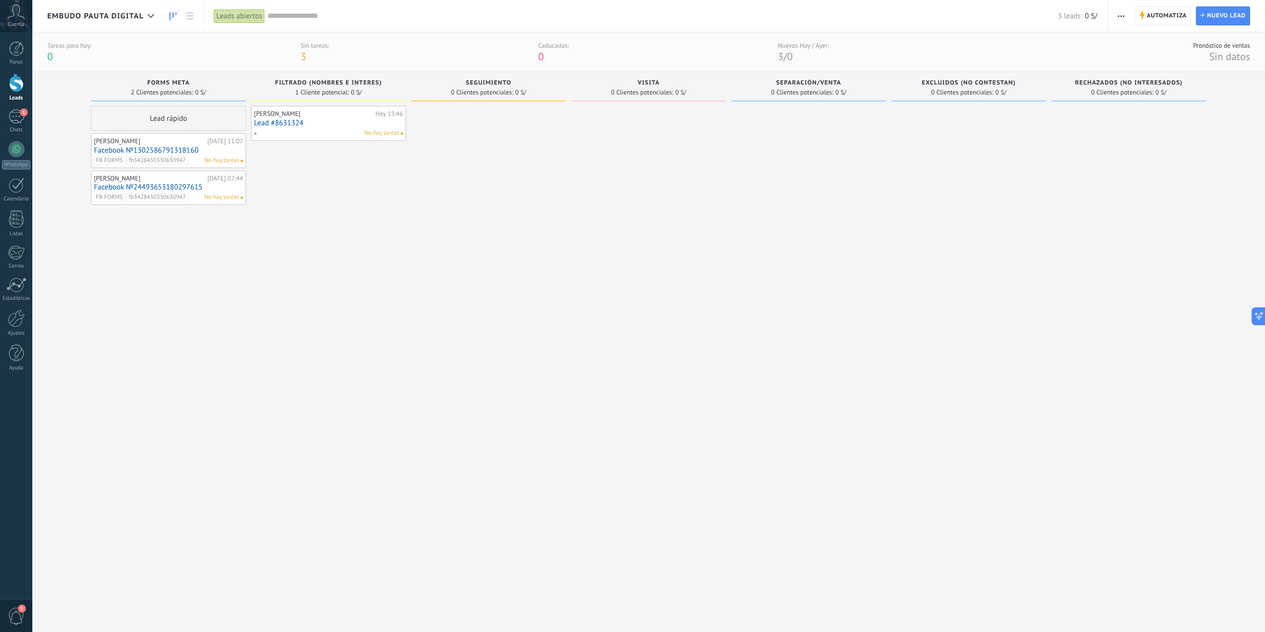
click at [167, 147] on link "Facebook №1302586791318160" at bounding box center [168, 150] width 149 height 8
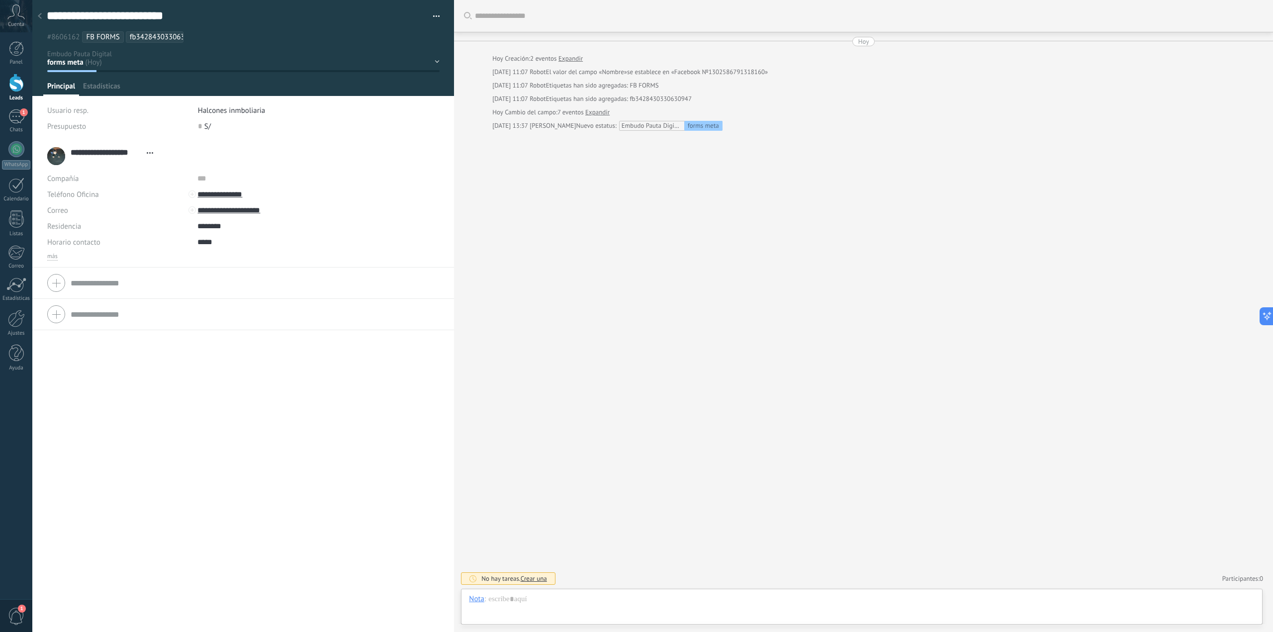
scroll to position [15, 0]
click at [42, 17] on div at bounding box center [40, 16] width 14 height 19
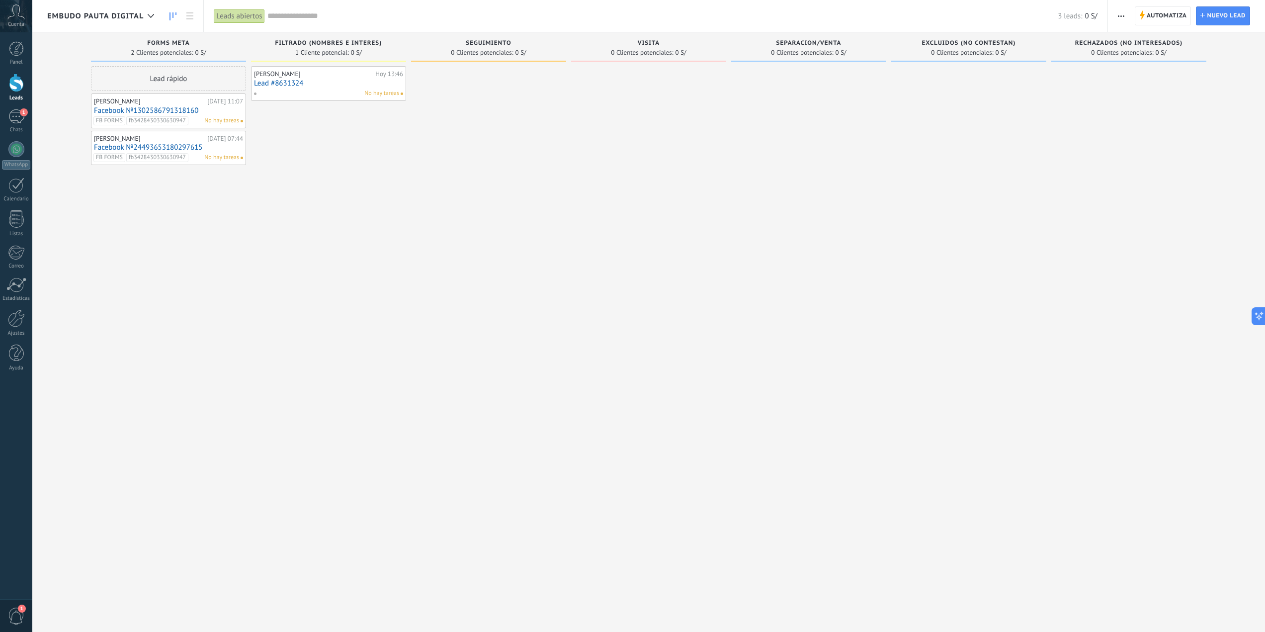
click at [109, 111] on link "Facebook №1302586791318160" at bounding box center [168, 110] width 149 height 8
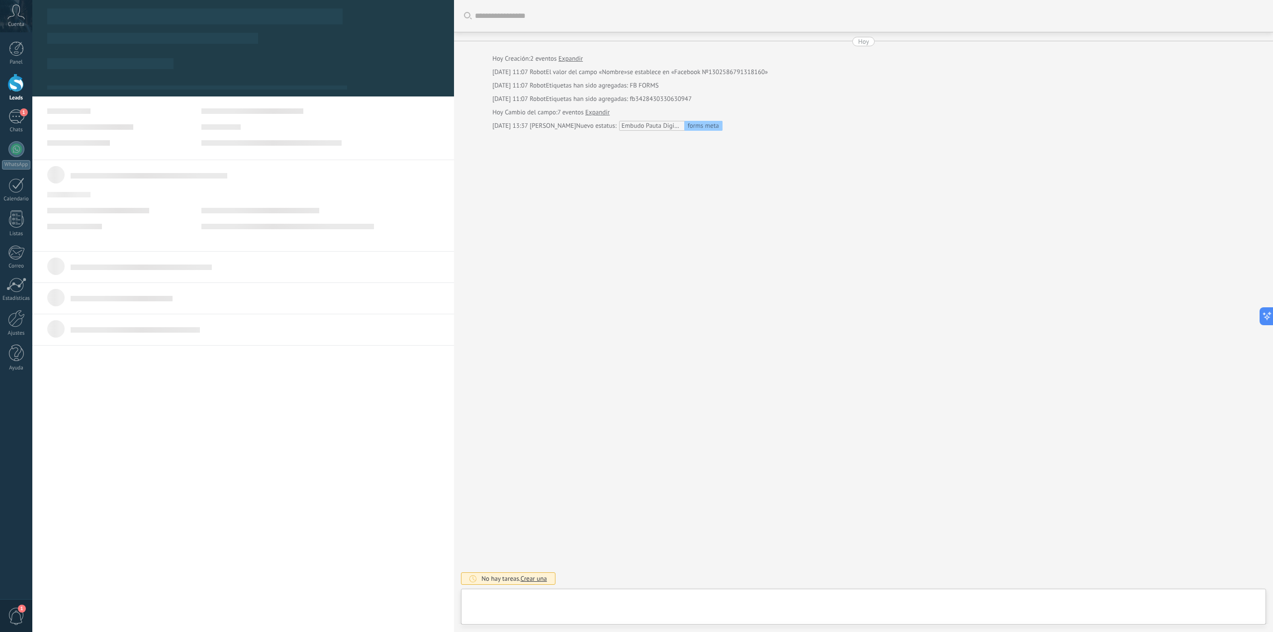
type textarea "**********"
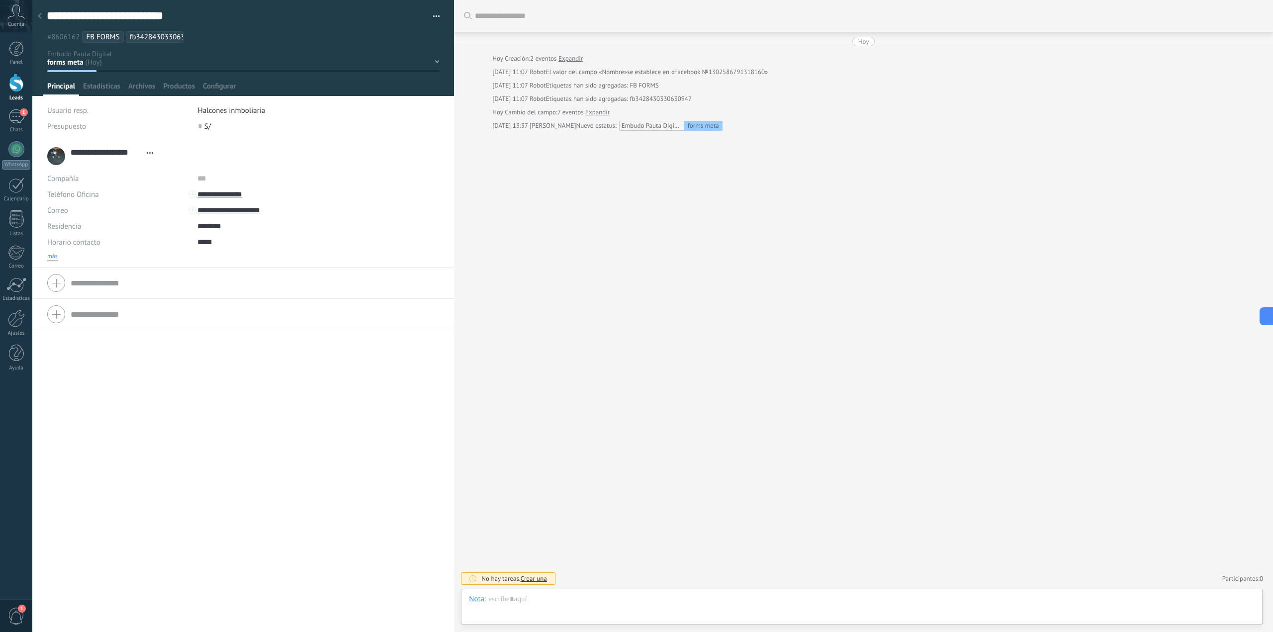
click at [52, 258] on span "más" at bounding box center [52, 257] width 10 height 8
click at [222, 194] on input "**********" at bounding box center [271, 194] width 149 height 16
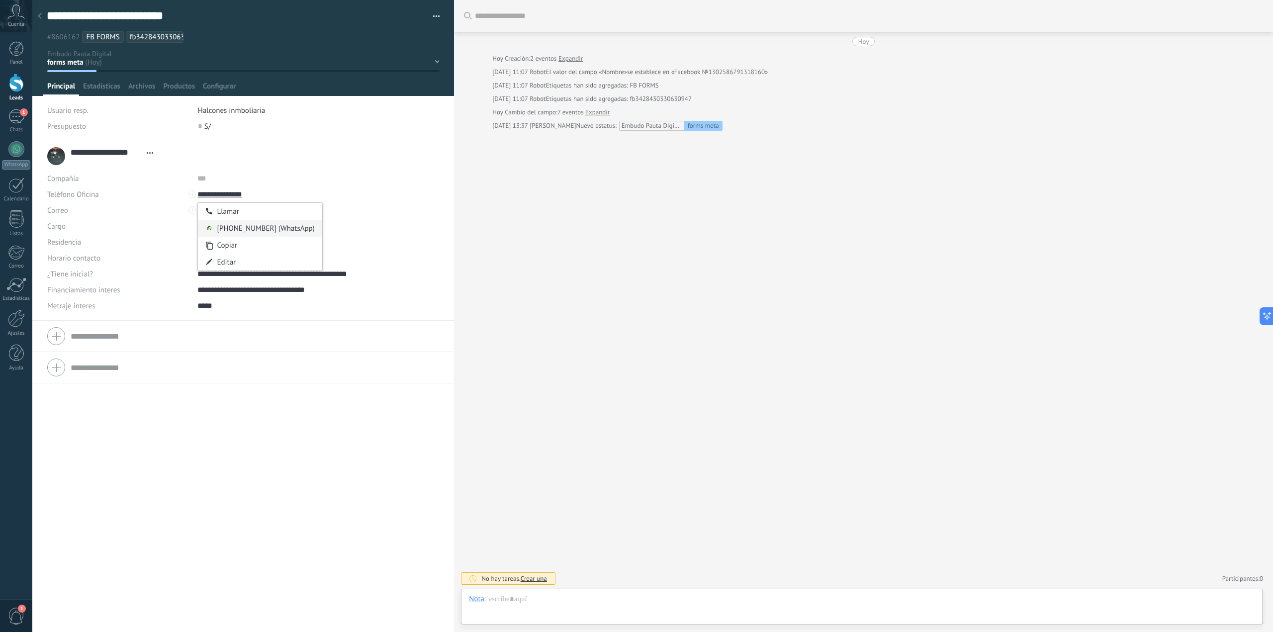
type input "**********"
click at [252, 230] on div "51933111750 (WhatsApp)" at bounding box center [260, 228] width 124 height 17
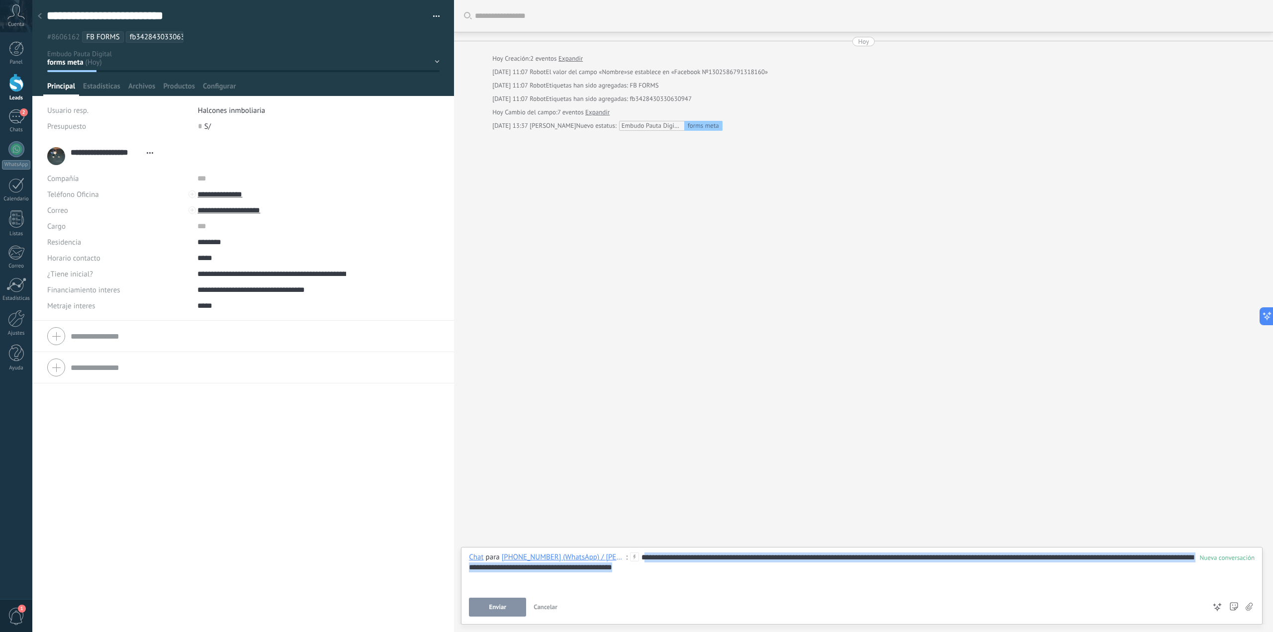
drag, startPoint x: 647, startPoint y: 556, endPoint x: 837, endPoint y: 576, distance: 190.9
click at [843, 577] on div "**********" at bounding box center [861, 571] width 785 height 38
click at [731, 571] on div "**********" at bounding box center [861, 571] width 785 height 38
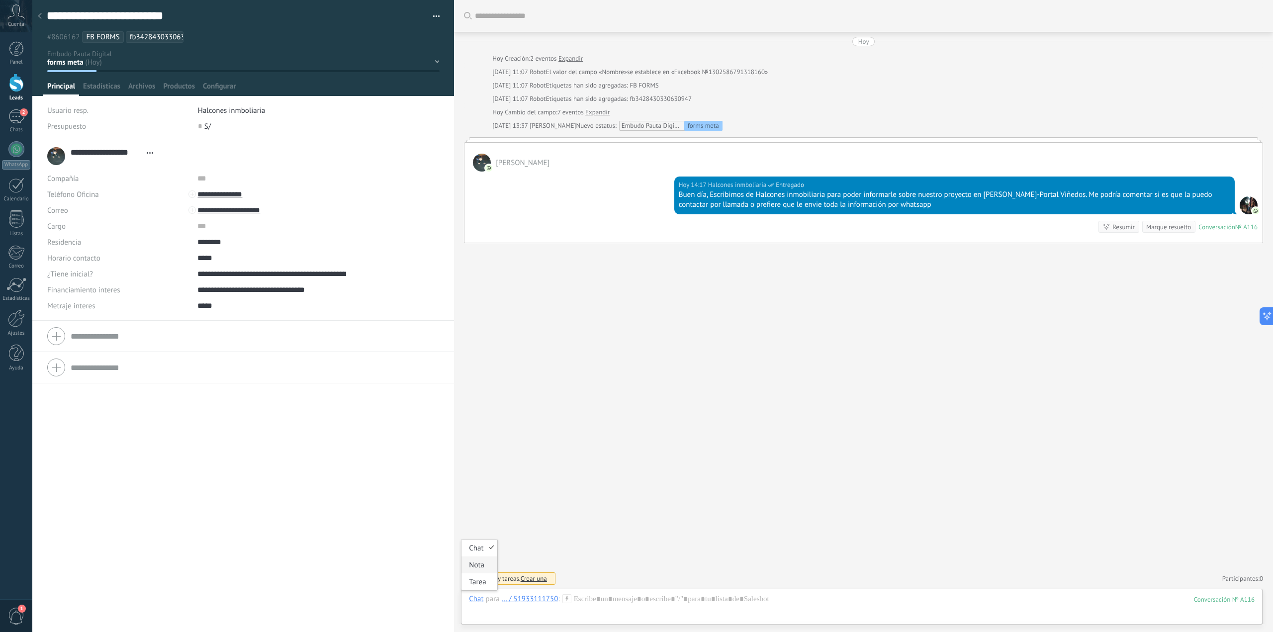
click at [480, 569] on div "Nota" at bounding box center [478, 564] width 35 height 17
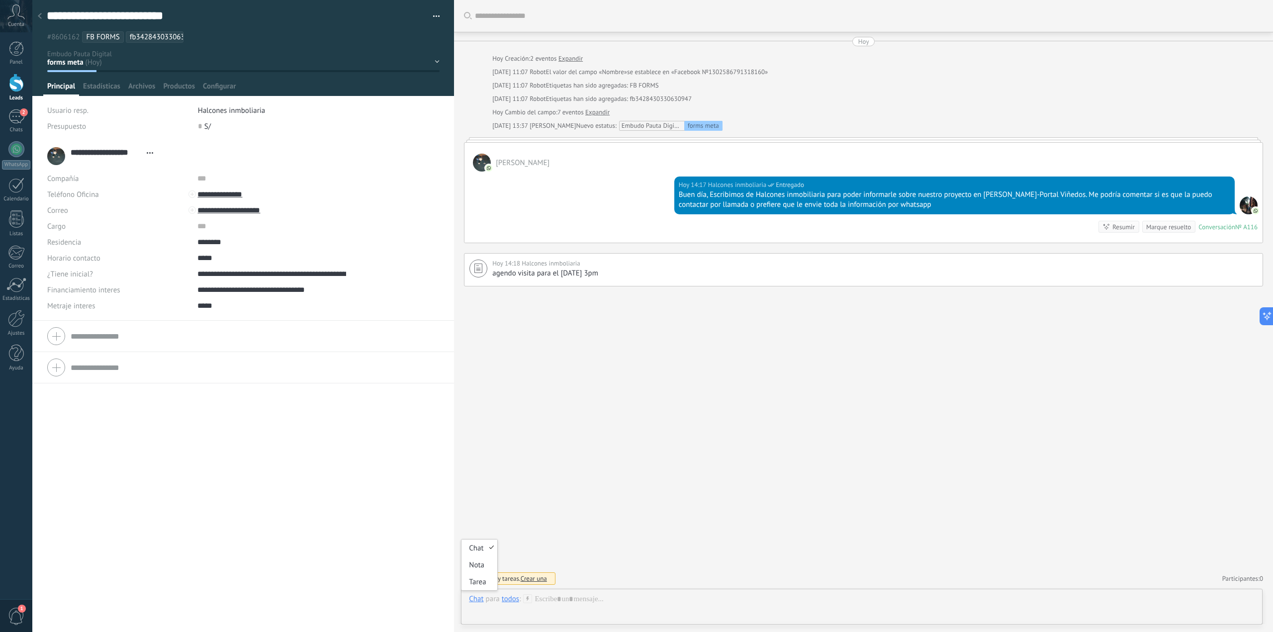
click at [476, 599] on div "Chat" at bounding box center [476, 598] width 14 height 9
click at [475, 587] on div "Tarea" at bounding box center [478, 581] width 35 height 17
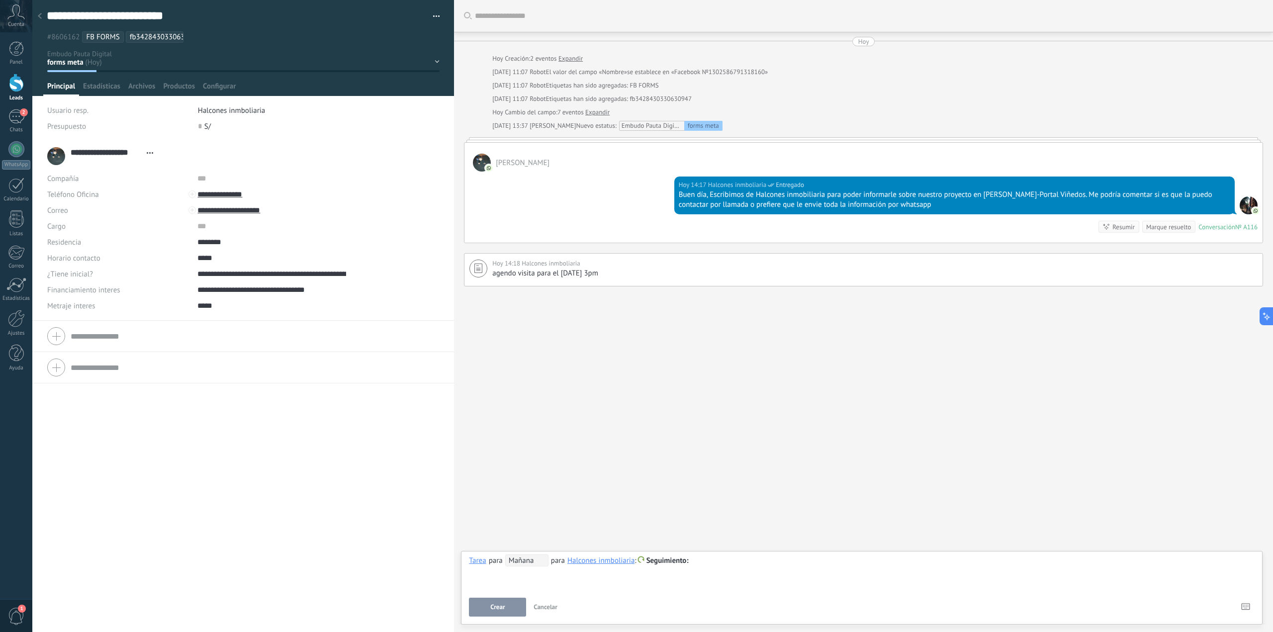
click at [661, 564] on span "Seguimiento" at bounding box center [667, 560] width 42 height 9
click at [682, 586] on label "Reunión" at bounding box center [667, 580] width 89 height 19
click at [521, 273] on span "agendo visita para el 07/09 a las 3pm" at bounding box center [545, 272] width 106 height 9
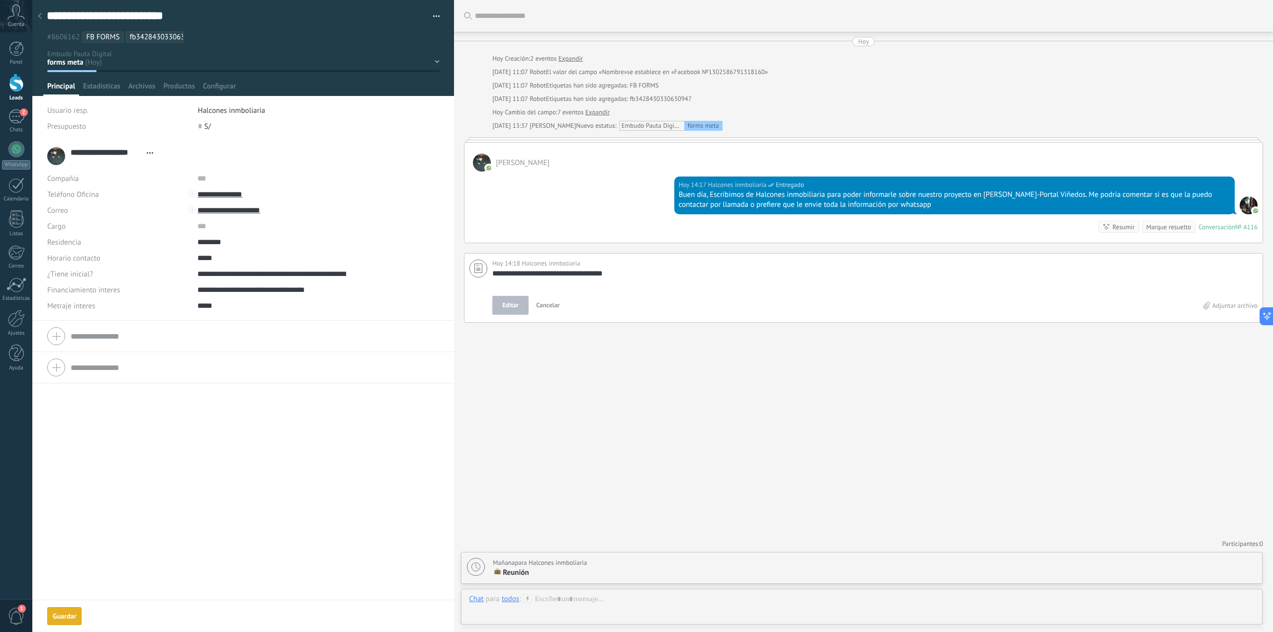
scroll to position [10, 0]
click at [550, 302] on span "Cancelar" at bounding box center [548, 305] width 24 height 8
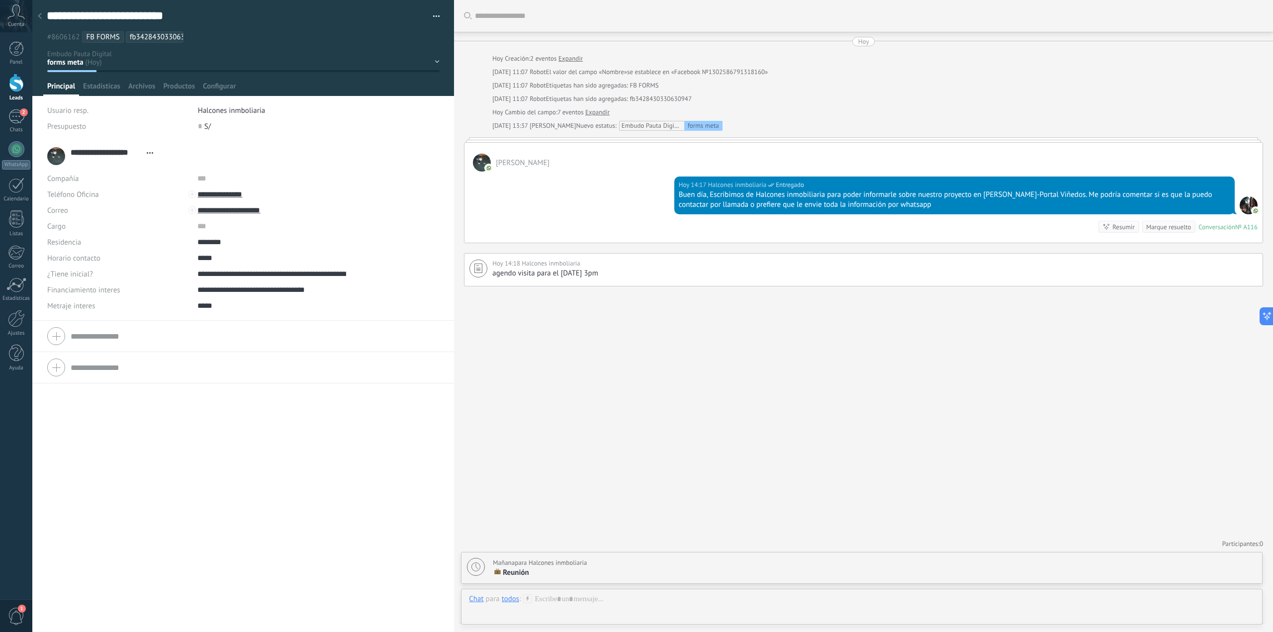
click at [42, 19] on div at bounding box center [40, 16] width 14 height 19
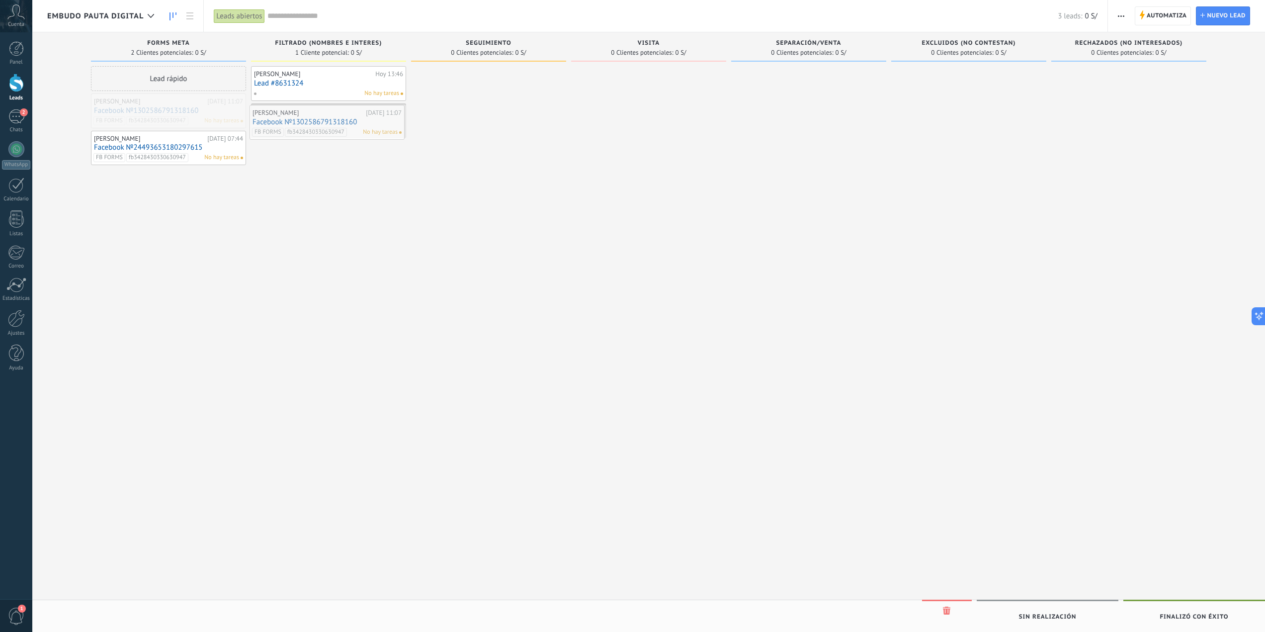
drag, startPoint x: 142, startPoint y: 103, endPoint x: 300, endPoint y: 114, distance: 159.0
drag, startPoint x: 302, startPoint y: 116, endPoint x: 326, endPoint y: 183, distance: 71.1
drag, startPoint x: 504, startPoint y: 77, endPoint x: 671, endPoint y: 72, distance: 167.1
drag, startPoint x: 667, startPoint y: 78, endPoint x: 813, endPoint y: 89, distance: 146.6
drag, startPoint x: 811, startPoint y: 78, endPoint x: 680, endPoint y: 82, distance: 130.8
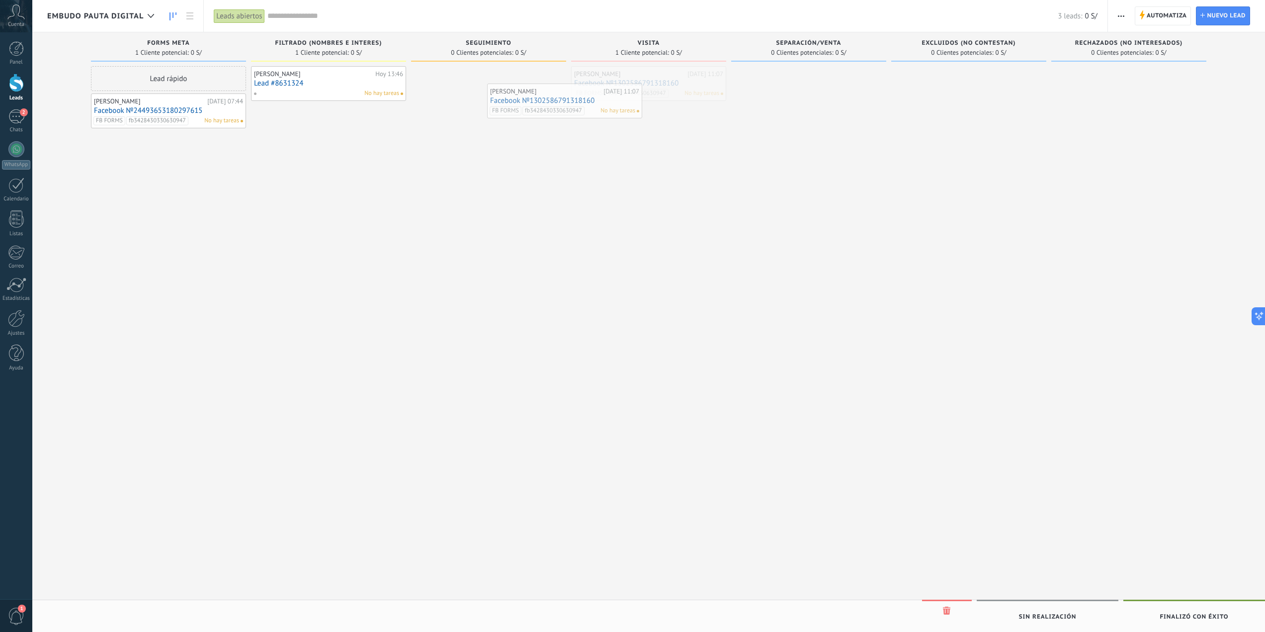
drag, startPoint x: 684, startPoint y: 83, endPoint x: 535, endPoint y: 88, distance: 148.7
drag, startPoint x: 528, startPoint y: 85, endPoint x: 996, endPoint y: 88, distance: 467.8
drag, startPoint x: 969, startPoint y: 81, endPoint x: 973, endPoint y: 88, distance: 8.0
drag, startPoint x: 968, startPoint y: 84, endPoint x: 509, endPoint y: 90, distance: 458.9
drag, startPoint x: 502, startPoint y: 90, endPoint x: 162, endPoint y: 122, distance: 341.5
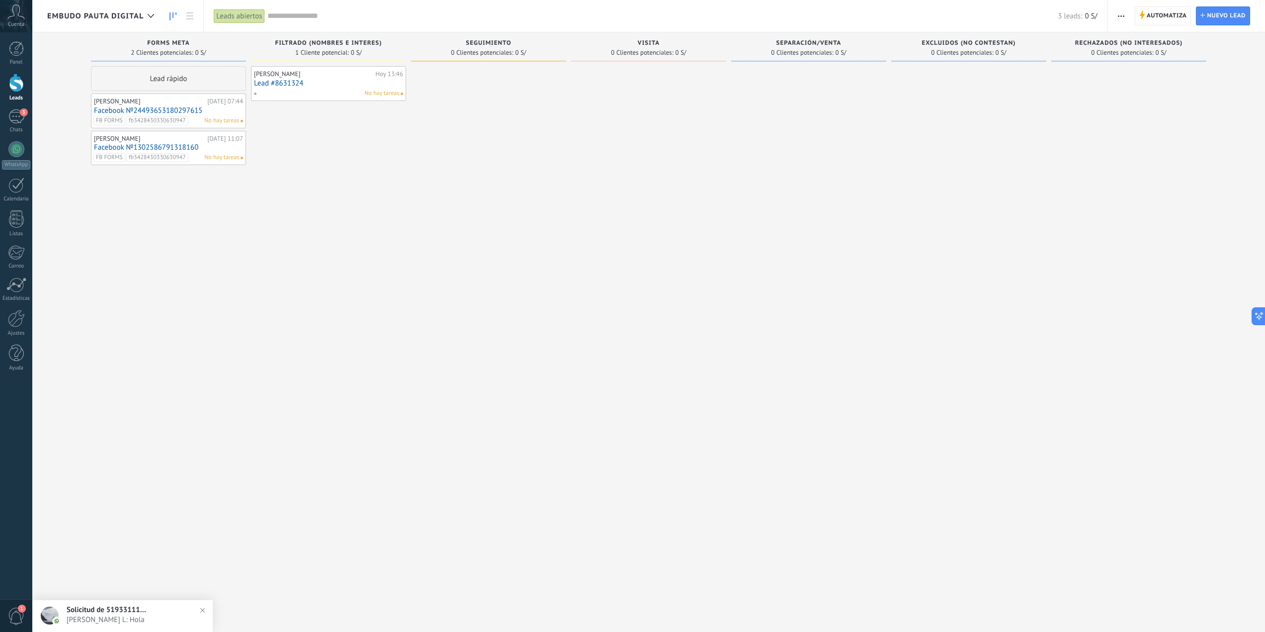
click at [114, 620] on span "Fabricio Diaz L: Hola" at bounding box center [133, 619] width 132 height 9
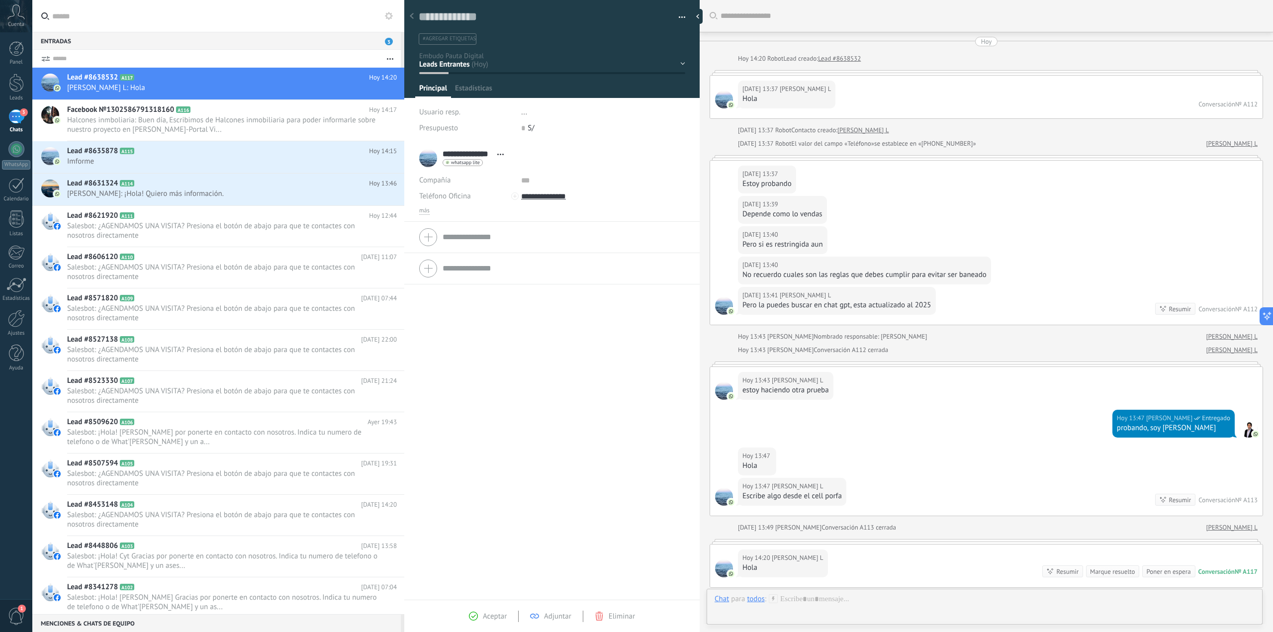
scroll to position [129, 0]
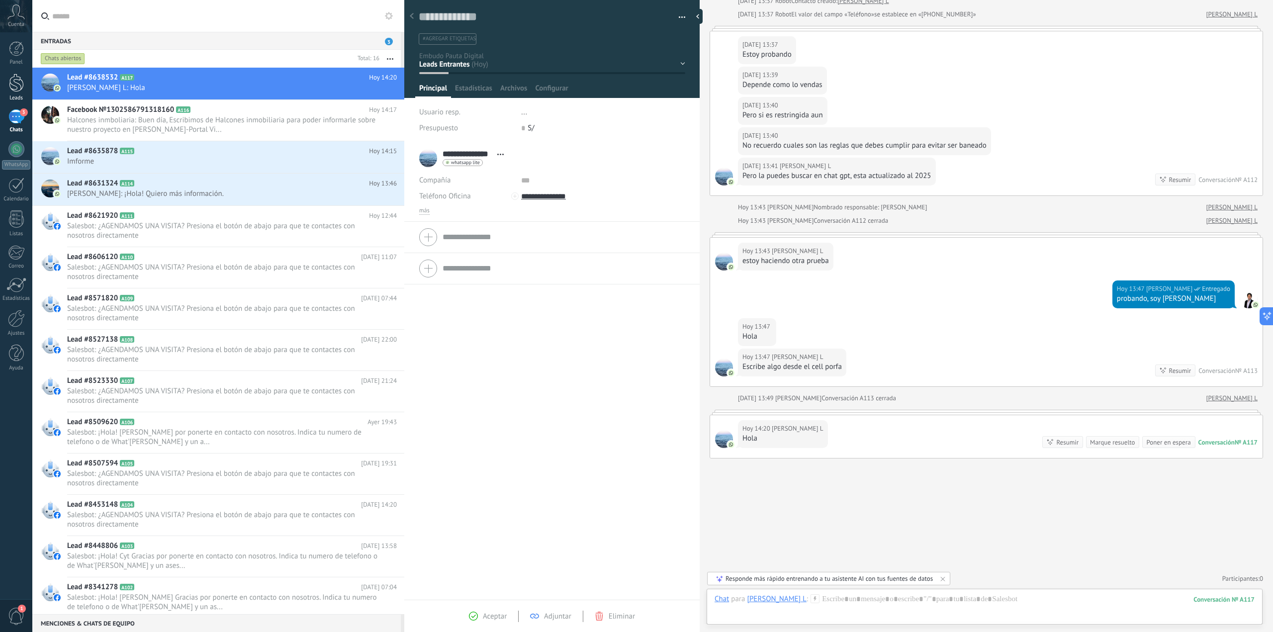
click at [18, 88] on div at bounding box center [16, 83] width 15 height 18
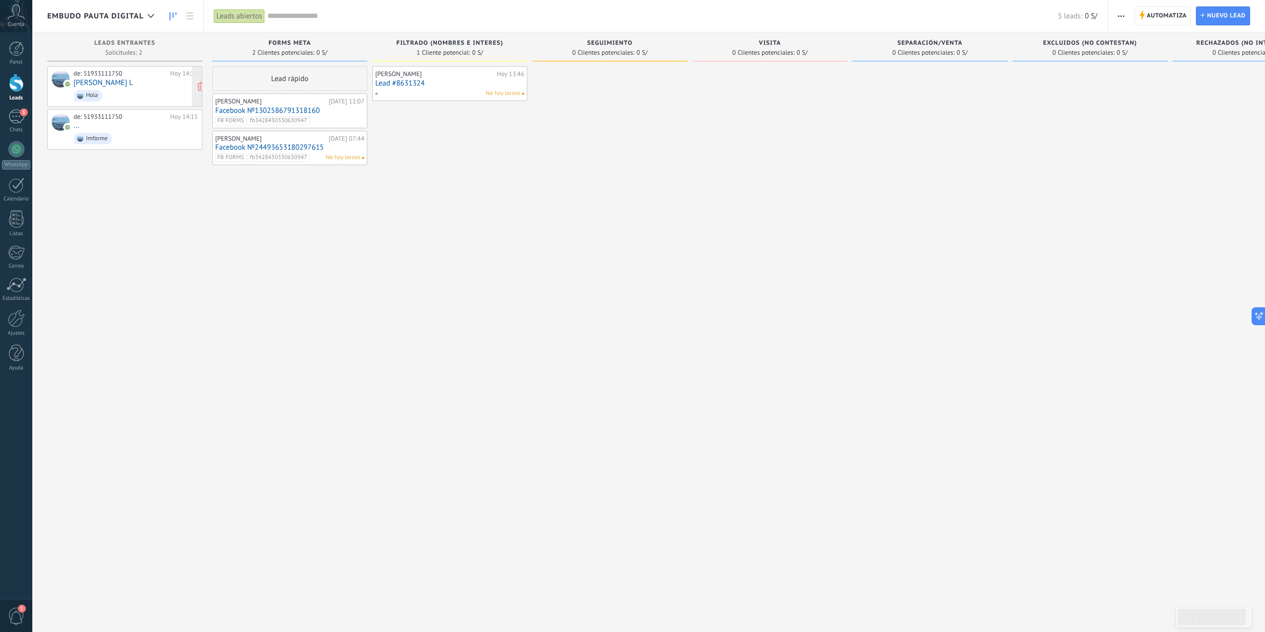
click at [116, 85] on link "Fabricio Diaz L" at bounding box center [103, 83] width 59 height 8
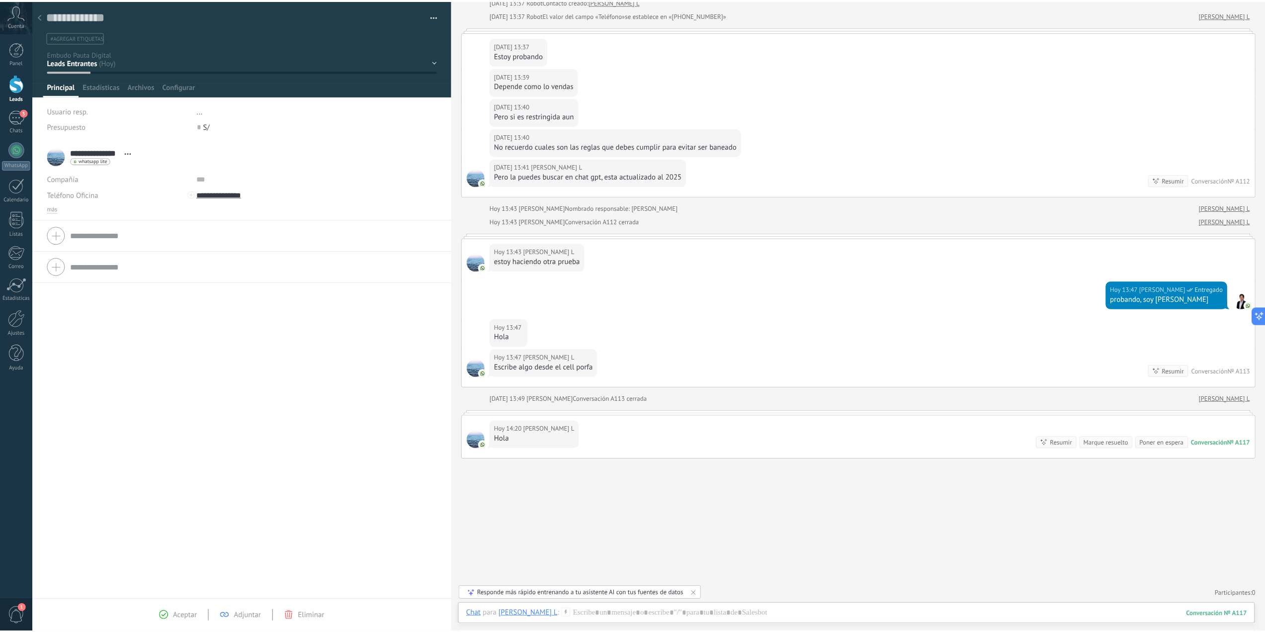
scroll to position [129, 0]
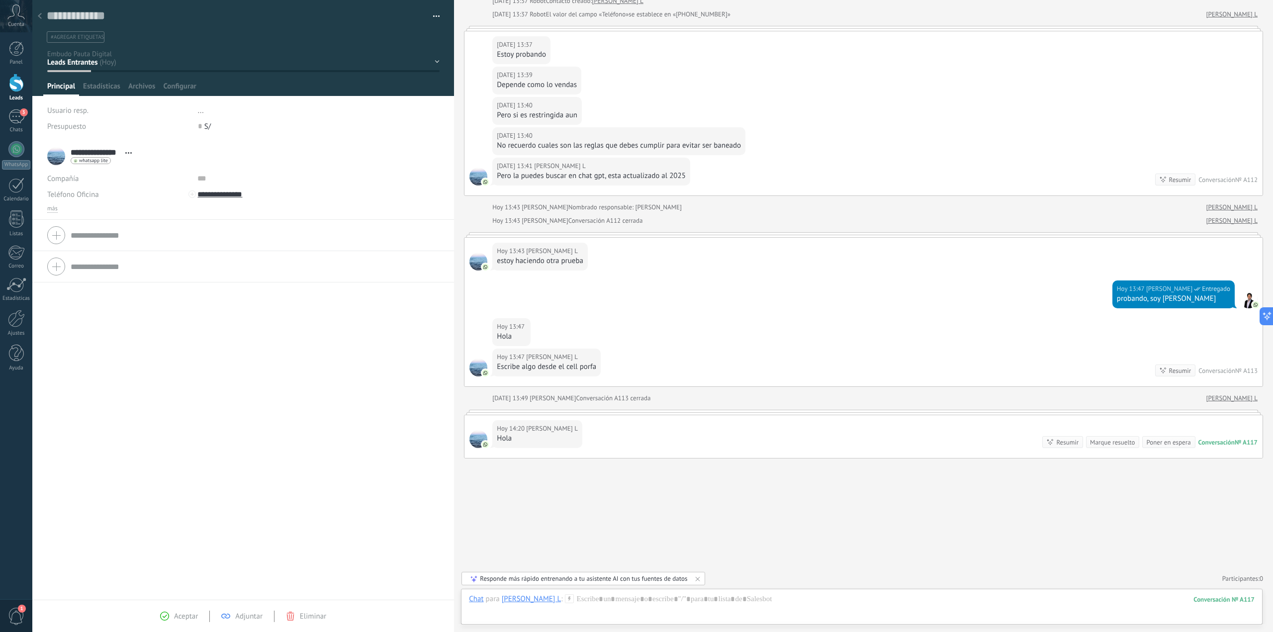
click at [525, 262] on div "estoy haciendo otra prueba" at bounding box center [540, 261] width 86 height 10
click at [1097, 301] on div "probando, soy Fabricio" at bounding box center [1173, 299] width 113 height 10
click at [1097, 302] on div "probando, soy Fabricio" at bounding box center [1173, 299] width 113 height 10
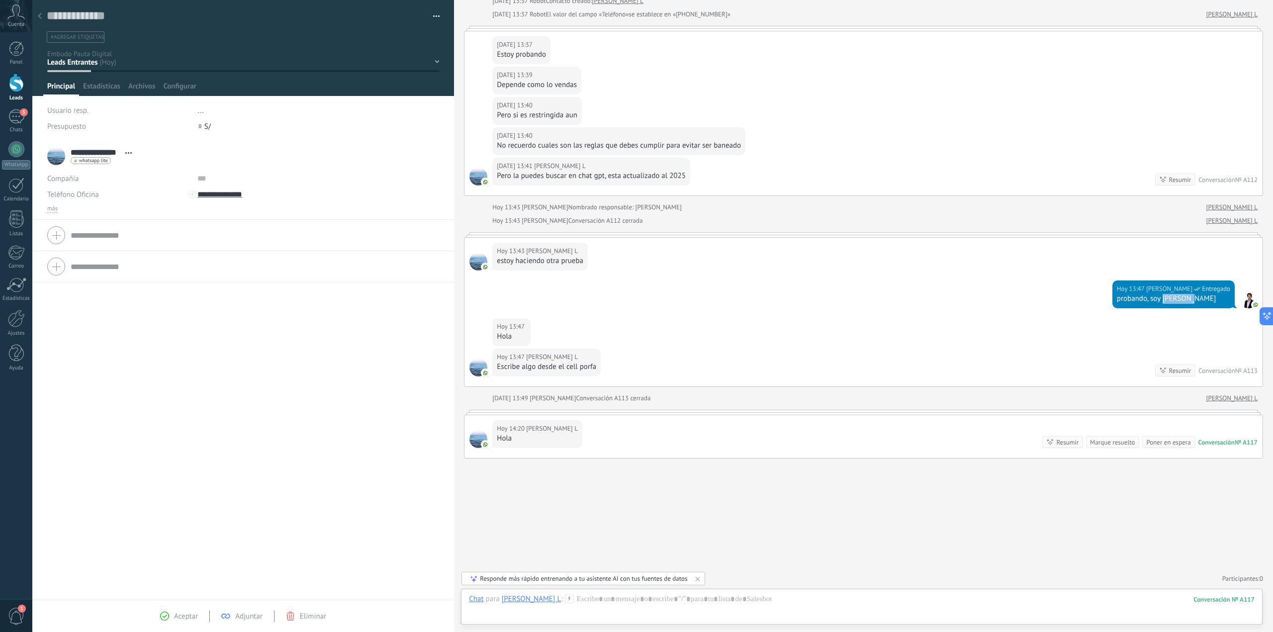
click at [1097, 302] on div "probando, soy Fabricio" at bounding box center [1173, 299] width 113 height 10
click at [1097, 351] on div "Hoy 13:47 Fabricio Diaz L Escribe algo desde el cell porfa Resumir Resumir Conv…" at bounding box center [863, 367] width 798 height 38
click at [51, 207] on span "más" at bounding box center [52, 209] width 10 height 8
click at [199, 244] on input "text" at bounding box center [271, 242] width 149 height 16
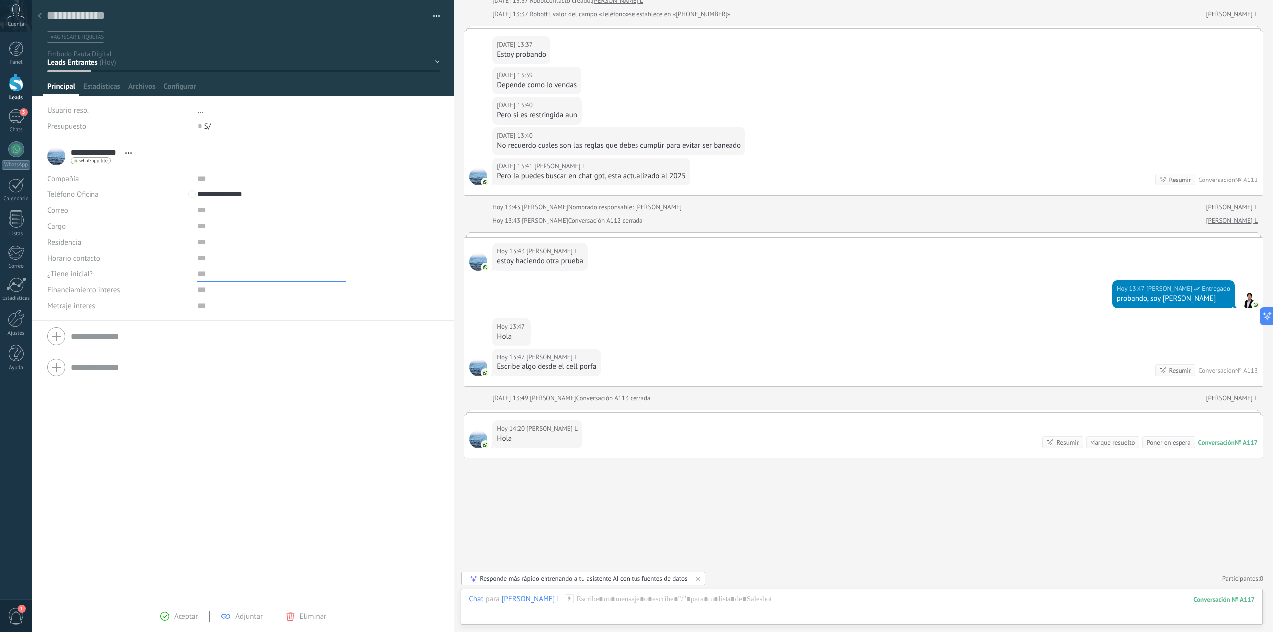
click at [199, 271] on input "text" at bounding box center [271, 274] width 149 height 16
click at [201, 295] on input "text" at bounding box center [271, 290] width 149 height 16
click at [40, 21] on div at bounding box center [40, 16] width 14 height 19
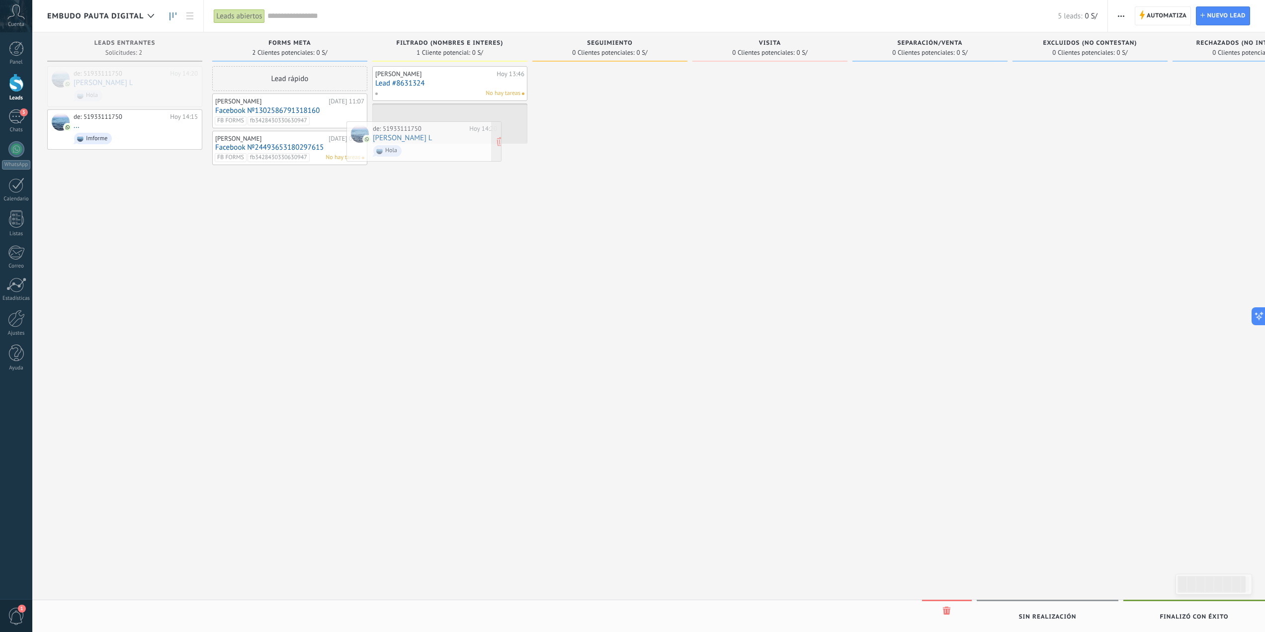
drag, startPoint x: 143, startPoint y: 91, endPoint x: 457, endPoint y: 137, distance: 317.6
drag, startPoint x: 443, startPoint y: 135, endPoint x: 129, endPoint y: 118, distance: 314.2
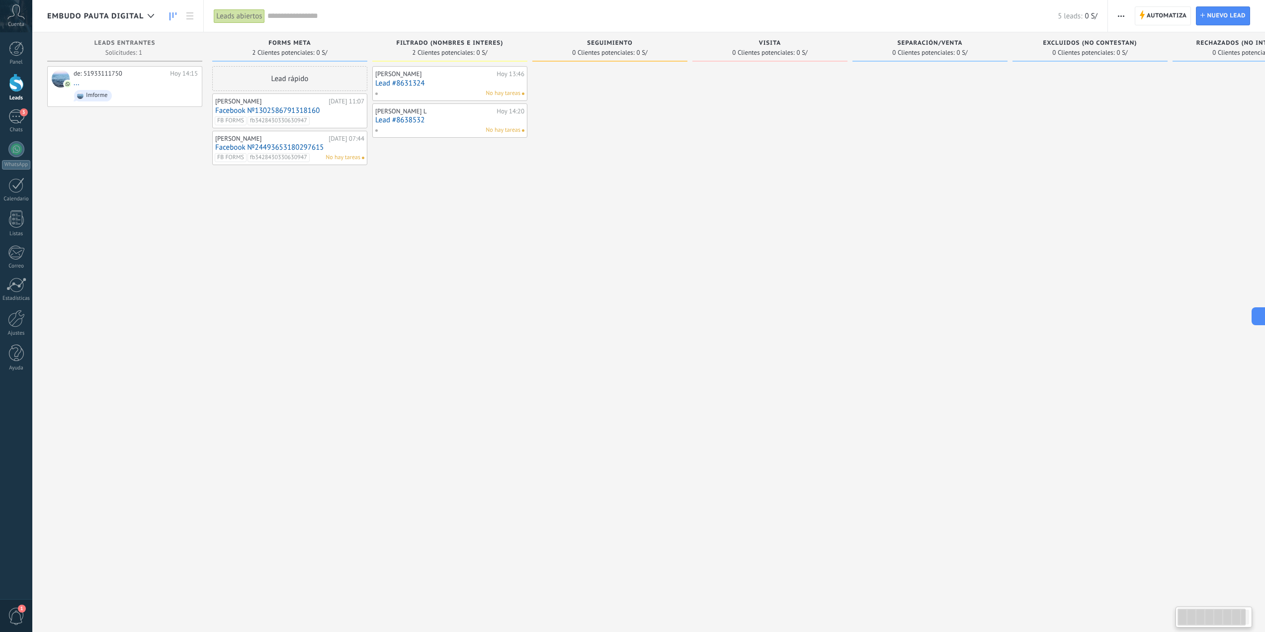
drag, startPoint x: 423, startPoint y: 140, endPoint x: 470, endPoint y: 152, distance: 48.6
click at [470, 152] on div "Renato Zambrano Hoy 13:46 Lead #8631324 No hay tareas Fabricio Diaz L Hoy 14:20…" at bounding box center [449, 317] width 155 height 502
drag, startPoint x: 465, startPoint y: 123, endPoint x: 461, endPoint y: 127, distance: 5.6
drag, startPoint x: 466, startPoint y: 124, endPoint x: 437, endPoint y: 124, distance: 28.3
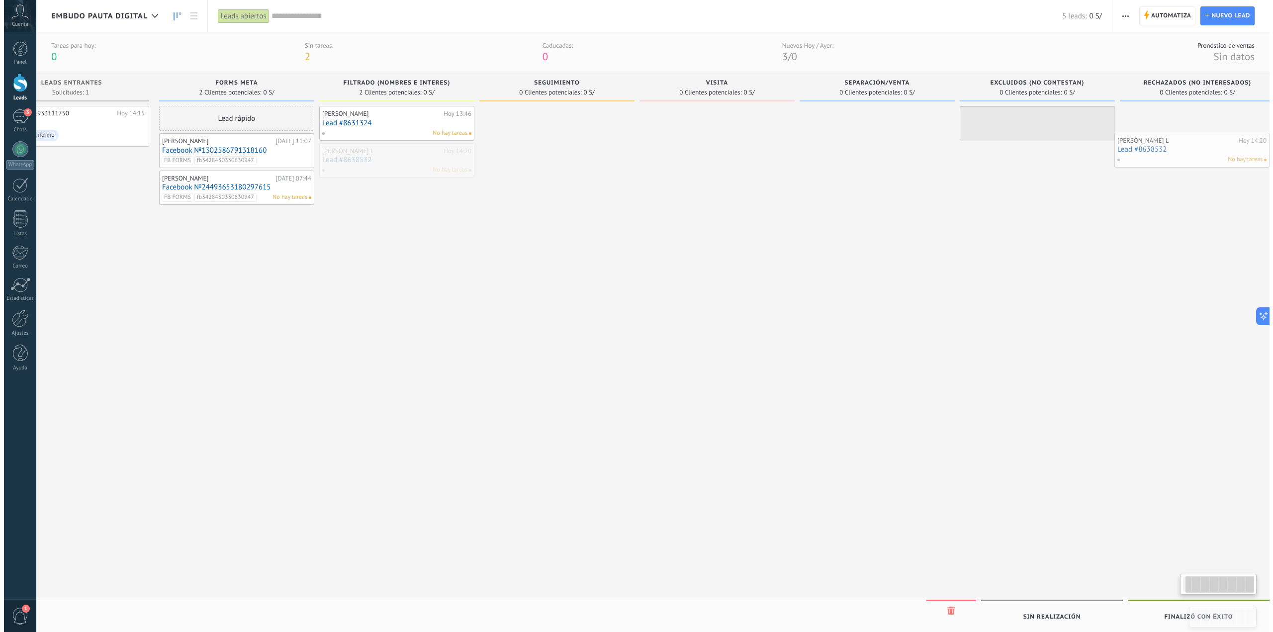
scroll to position [0, 78]
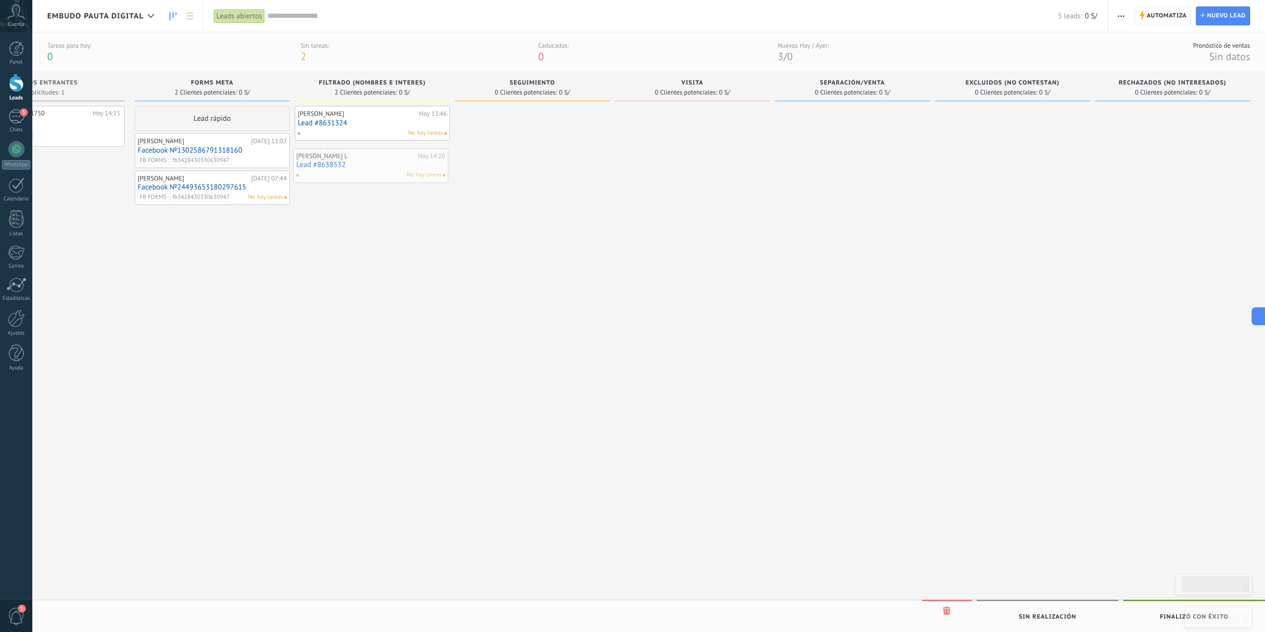
drag, startPoint x: 427, startPoint y: 169, endPoint x: 348, endPoint y: 171, distance: 78.6
click at [357, 159] on link "Lead #8638532" at bounding box center [372, 160] width 149 height 8
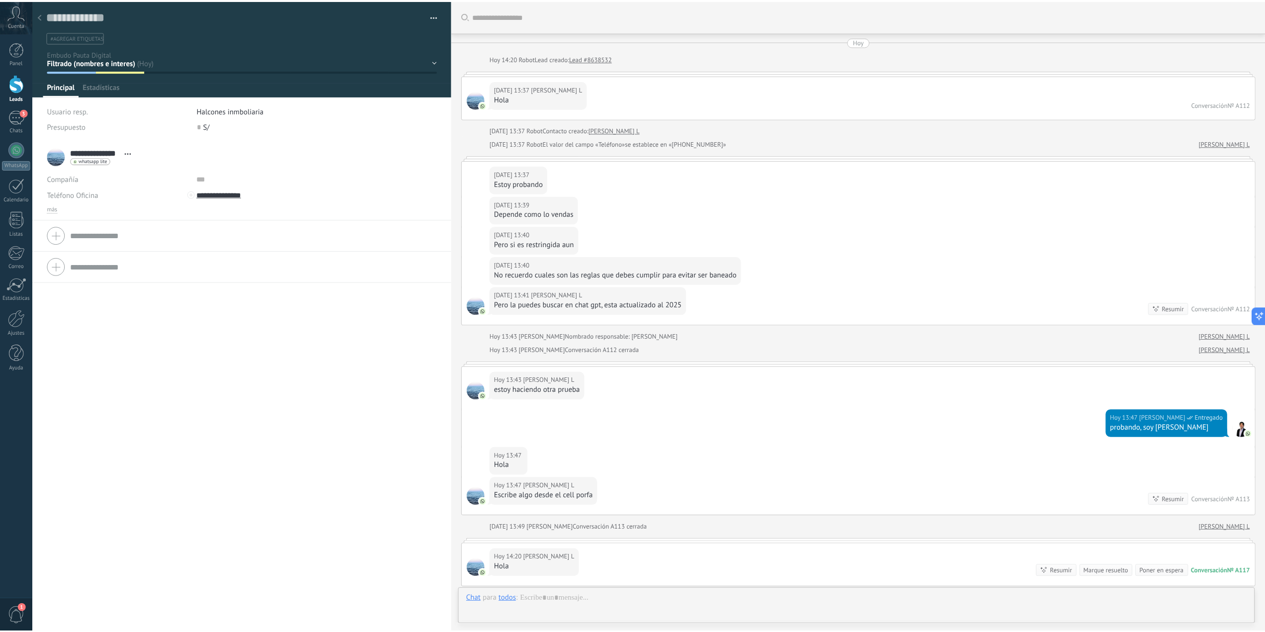
scroll to position [159, 0]
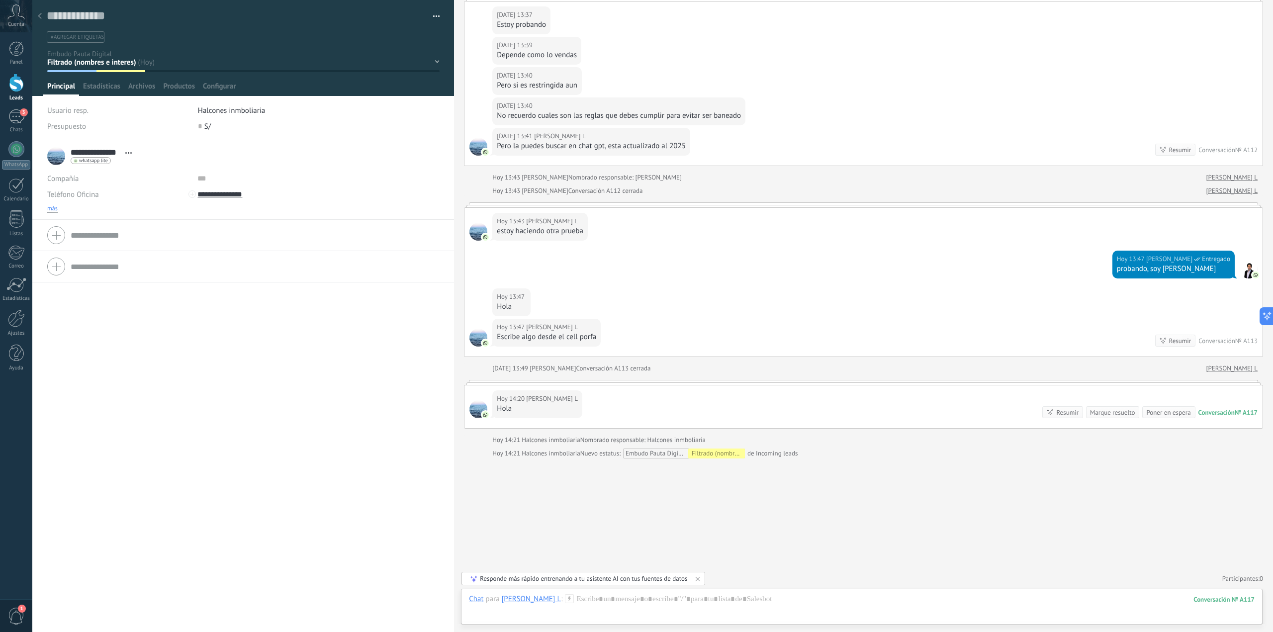
click at [53, 211] on span "más" at bounding box center [52, 209] width 10 height 8
click at [37, 12] on div at bounding box center [40, 16] width 14 height 19
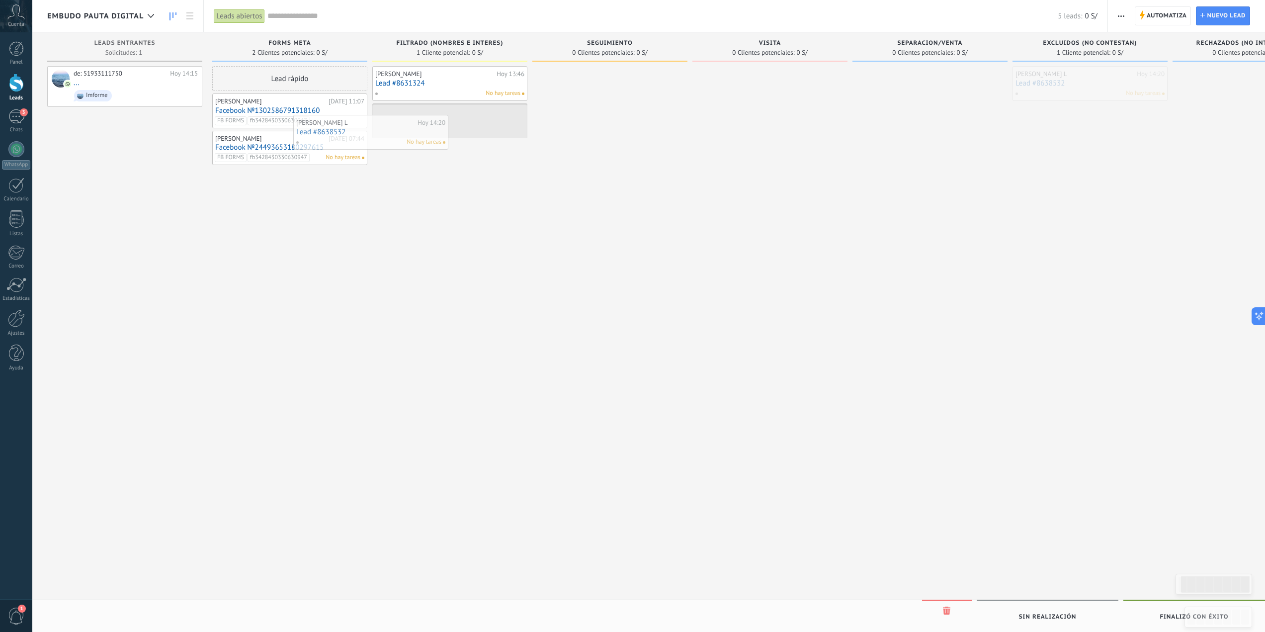
drag, startPoint x: 1062, startPoint y: 85, endPoint x: 413, endPoint y: 133, distance: 651.0
drag, startPoint x: 408, startPoint y: 266, endPoint x: 734, endPoint y: 309, distance: 328.9
click at [734, 309] on div "Leads Entrantes Solicitudes: 1 0 0 0 2 de: 51933111750 Hoy 14:15 ... Imforme fo…" at bounding box center [694, 300] width 1295 height 536
click at [63, 83] on div at bounding box center [67, 84] width 9 height 9
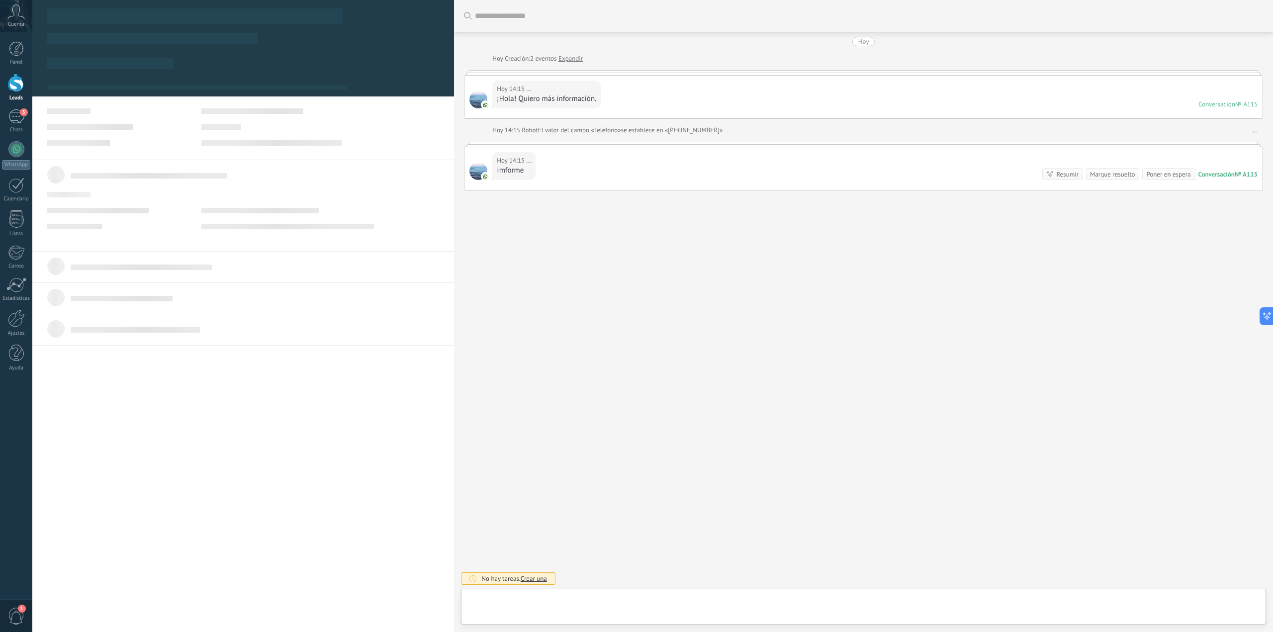
type textarea "**********"
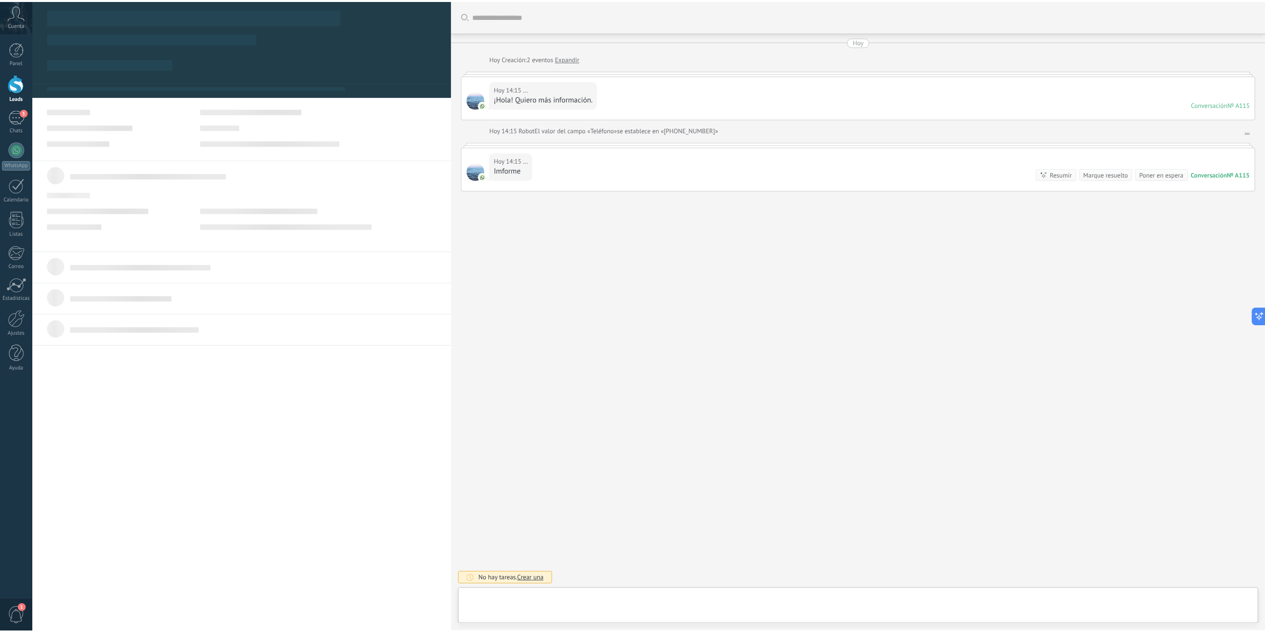
scroll to position [15, 0]
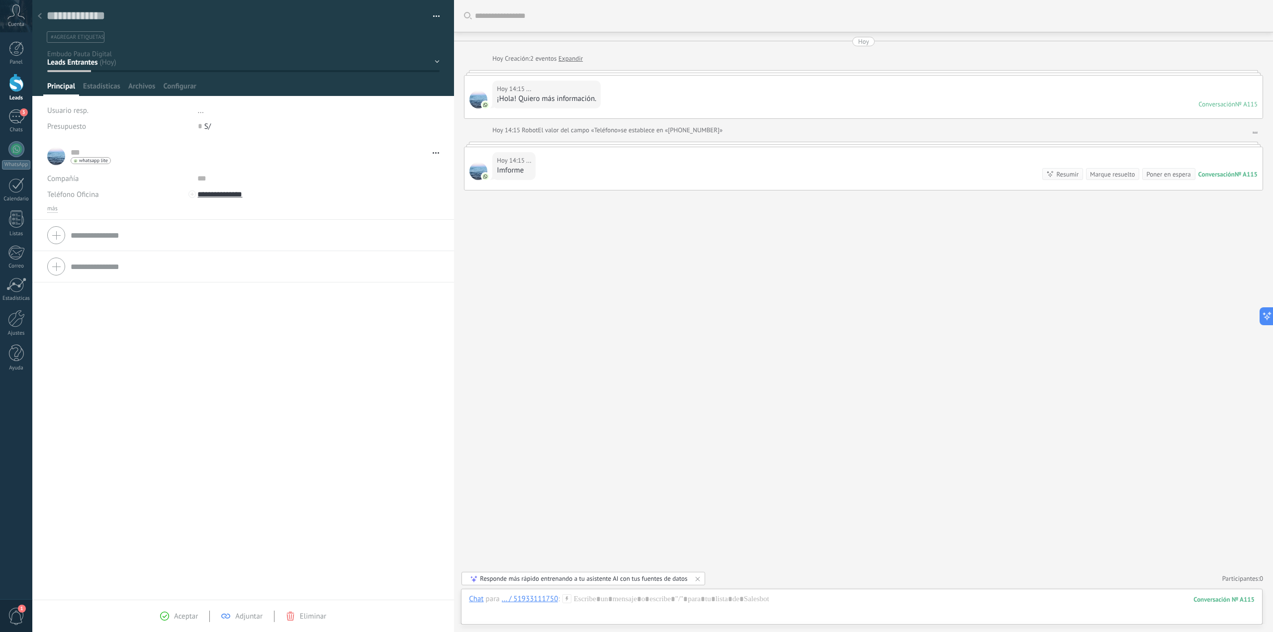
click at [502, 173] on div "Imforme" at bounding box center [514, 171] width 34 height 10
drag, startPoint x: 502, startPoint y: 173, endPoint x: 587, endPoint y: 201, distance: 89.0
click at [503, 173] on div "Imforme" at bounding box center [514, 171] width 34 height 10
click at [44, 18] on div at bounding box center [40, 16] width 14 height 19
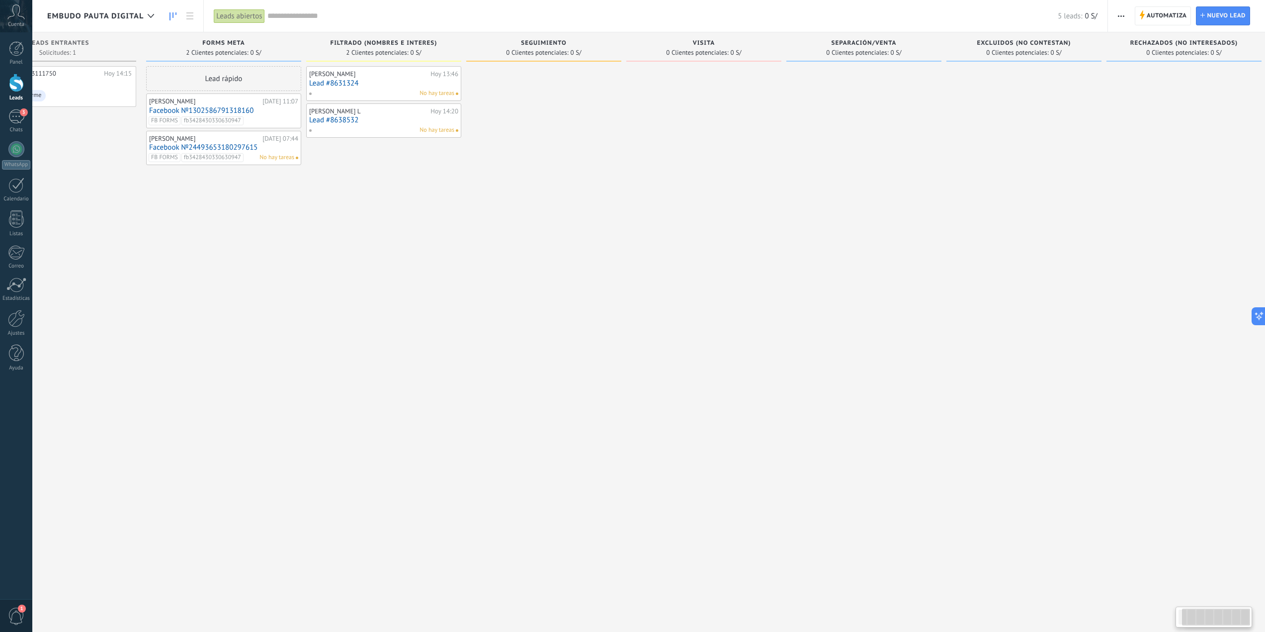
scroll to position [0, 78]
drag, startPoint x: 917, startPoint y: 227, endPoint x: 599, endPoint y: 244, distance: 319.1
click at [599, 244] on div "Leads Entrantes Solicitudes: 1 0 0 0 2 de: 51933111750 Hoy 14:15 ... Imforme fo…" at bounding box center [617, 300] width 1295 height 536
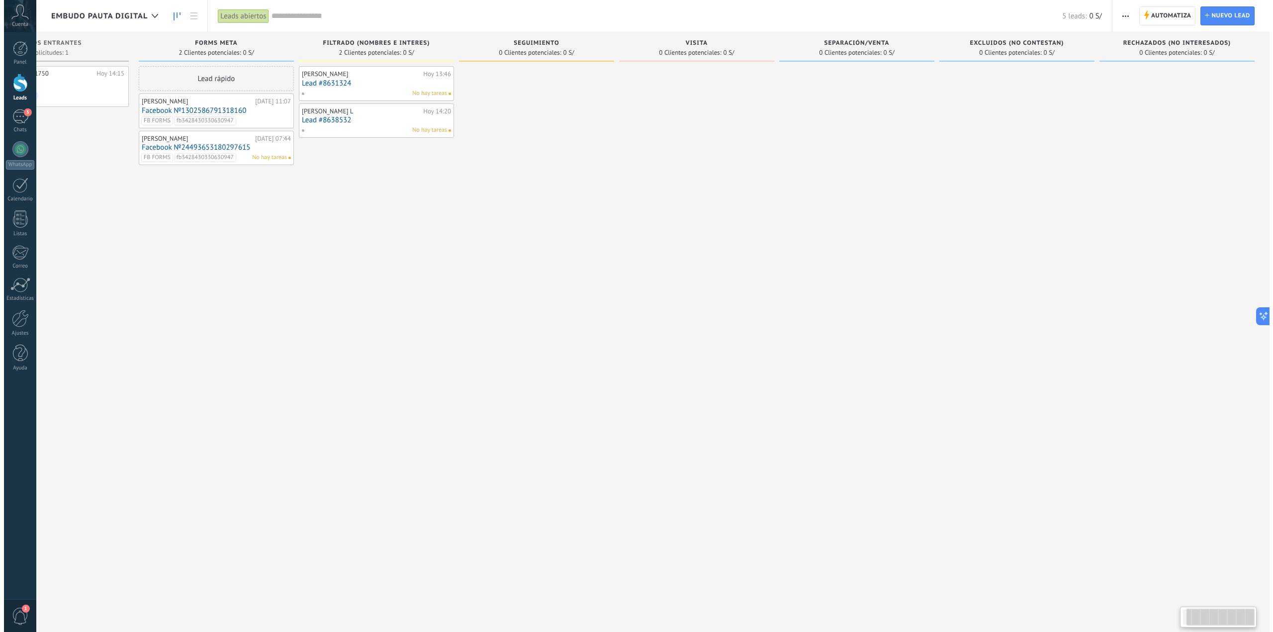
scroll to position [0, 0]
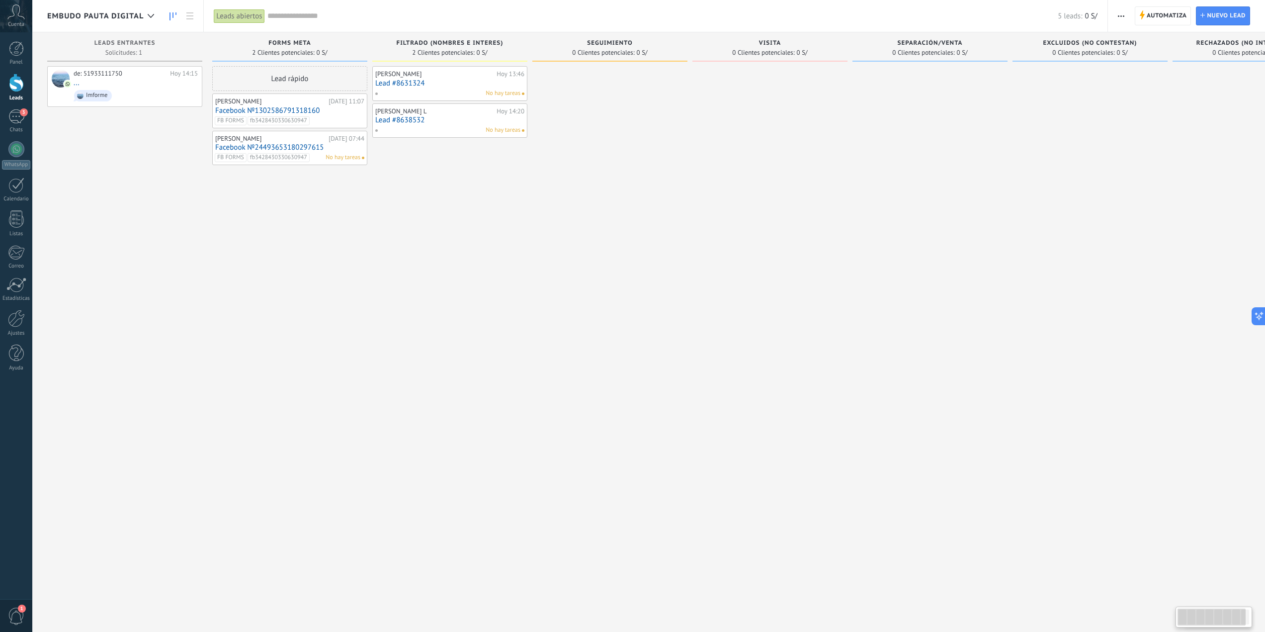
drag, startPoint x: 851, startPoint y: 241, endPoint x: 886, endPoint y: 244, distance: 35.4
click at [886, 243] on div "Leads Entrantes Solicitudes: 1 0 0 0 2 de: 51933111750 Hoy 14:15 ... Imforme fo…" at bounding box center [694, 300] width 1295 height 536
click at [811, 15] on input "text" at bounding box center [662, 16] width 791 height 10
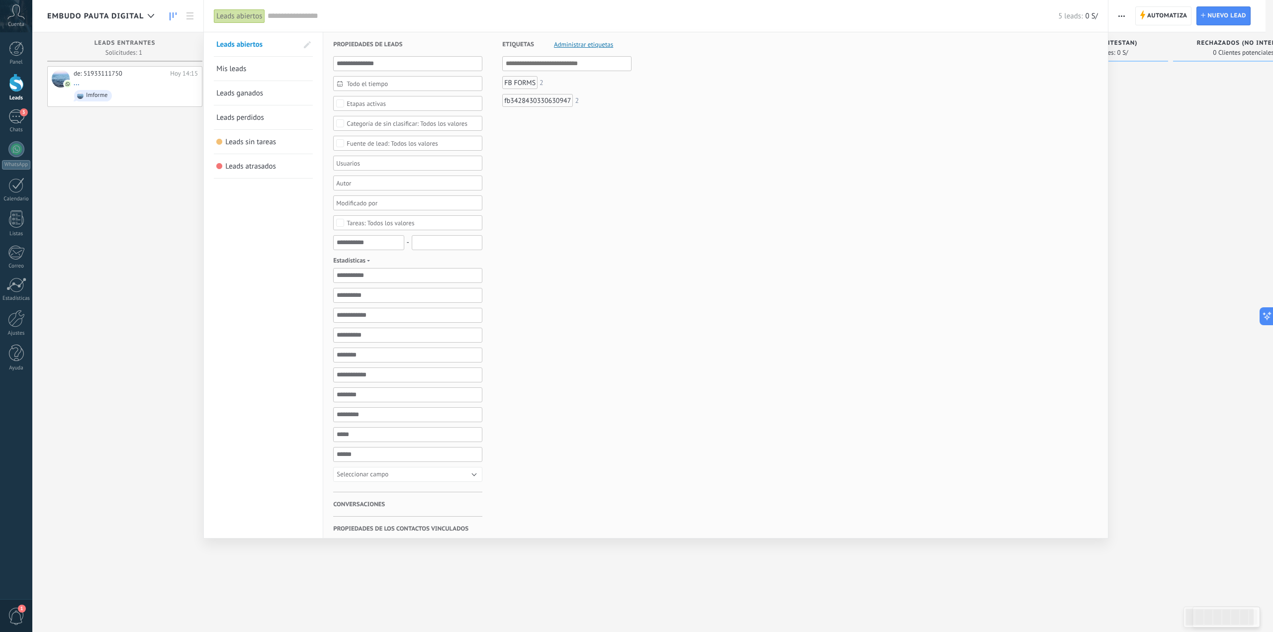
click at [110, 158] on div at bounding box center [636, 316] width 1273 height 632
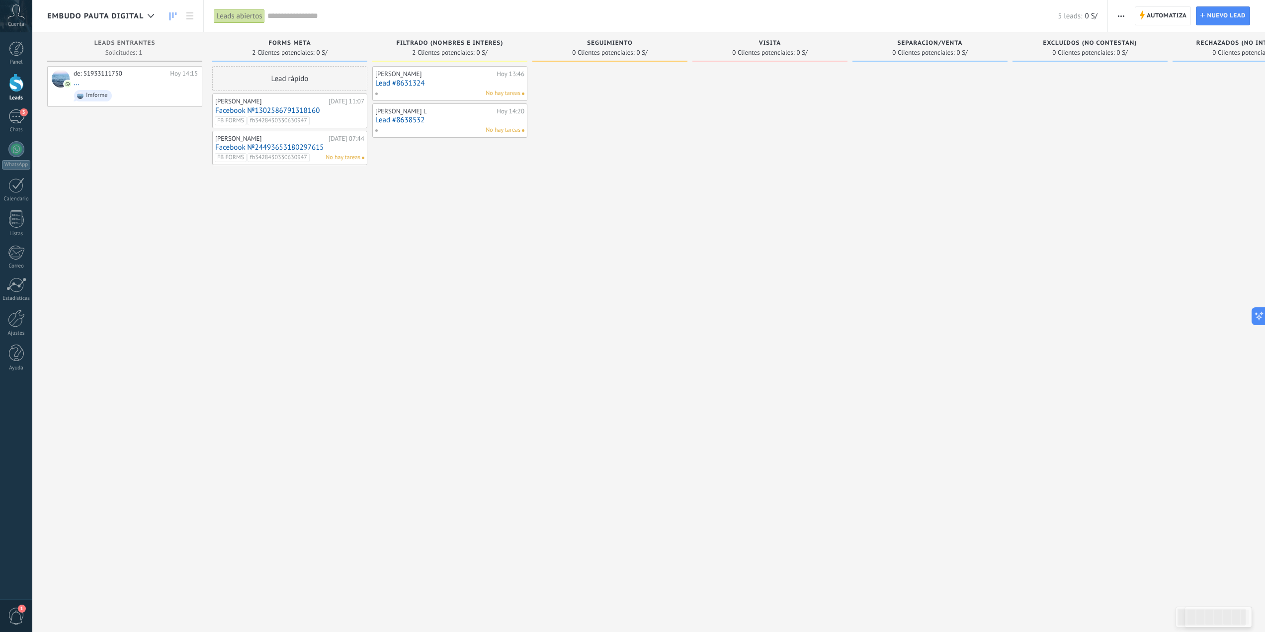
click at [306, 12] on input "text" at bounding box center [662, 16] width 791 height 10
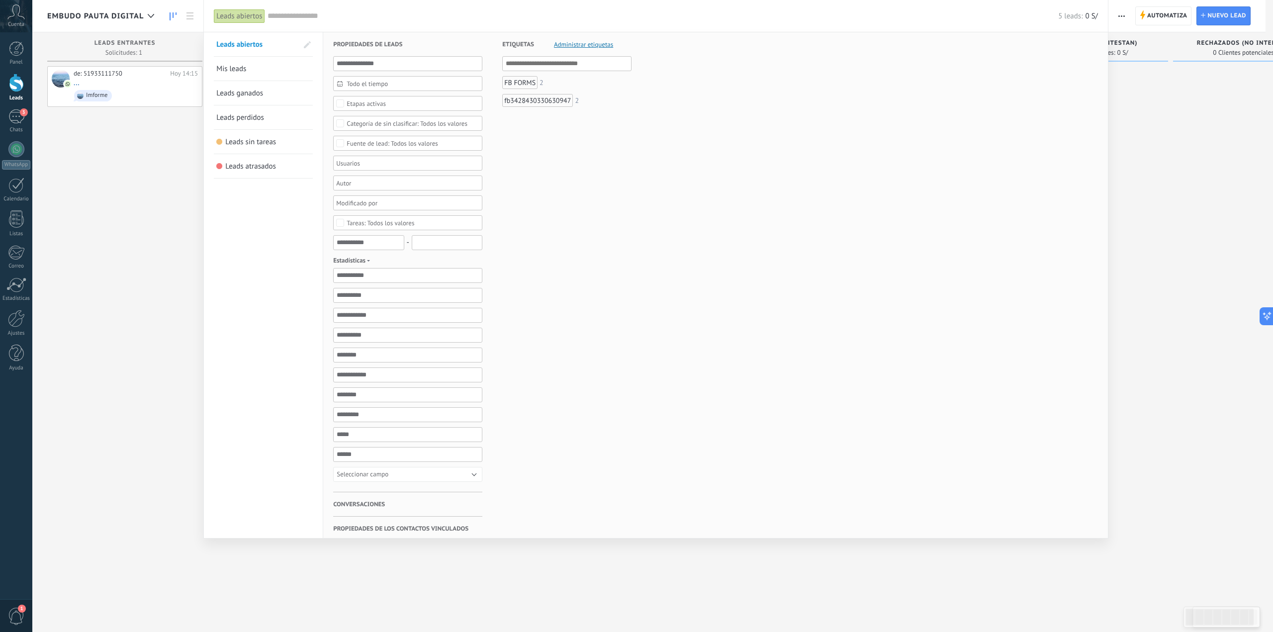
click at [363, 83] on span "Todo el tiempo" at bounding box center [411, 83] width 130 height 7
click at [581, 143] on div "Etiquetas Administrar etiquetas Y O FB FORMS 2 fb3428430330630947 2" at bounding box center [556, 313] width 149 height 562
click at [116, 145] on div at bounding box center [636, 316] width 1273 height 632
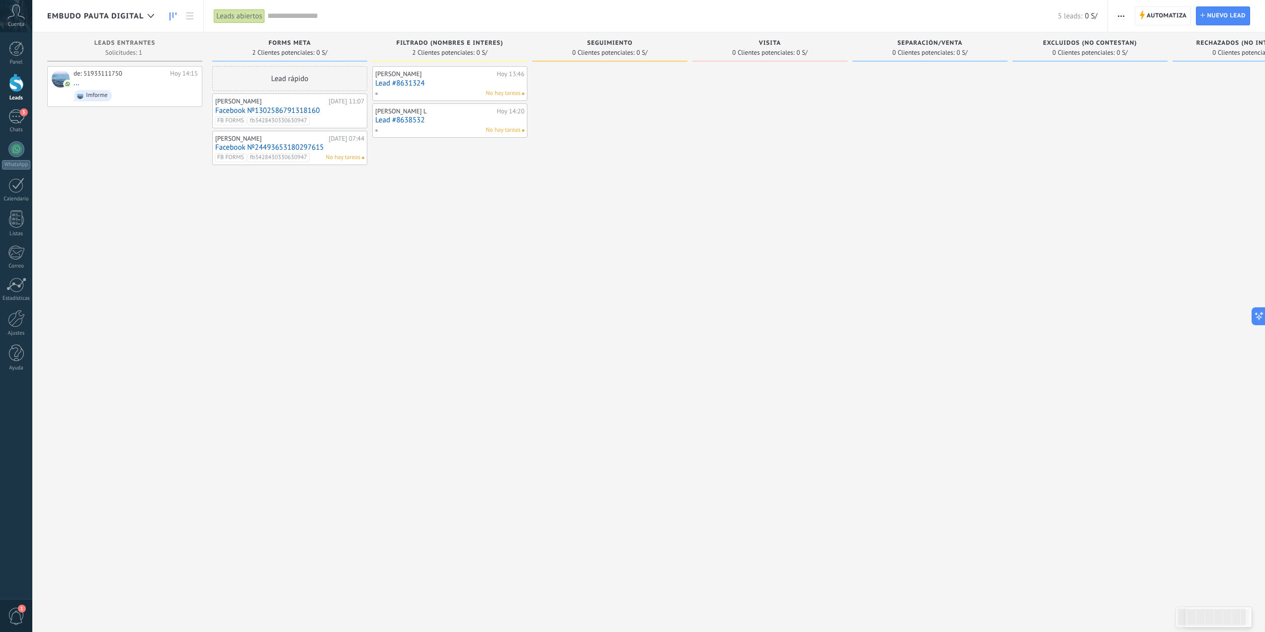
click at [281, 20] on input "text" at bounding box center [662, 16] width 791 height 10
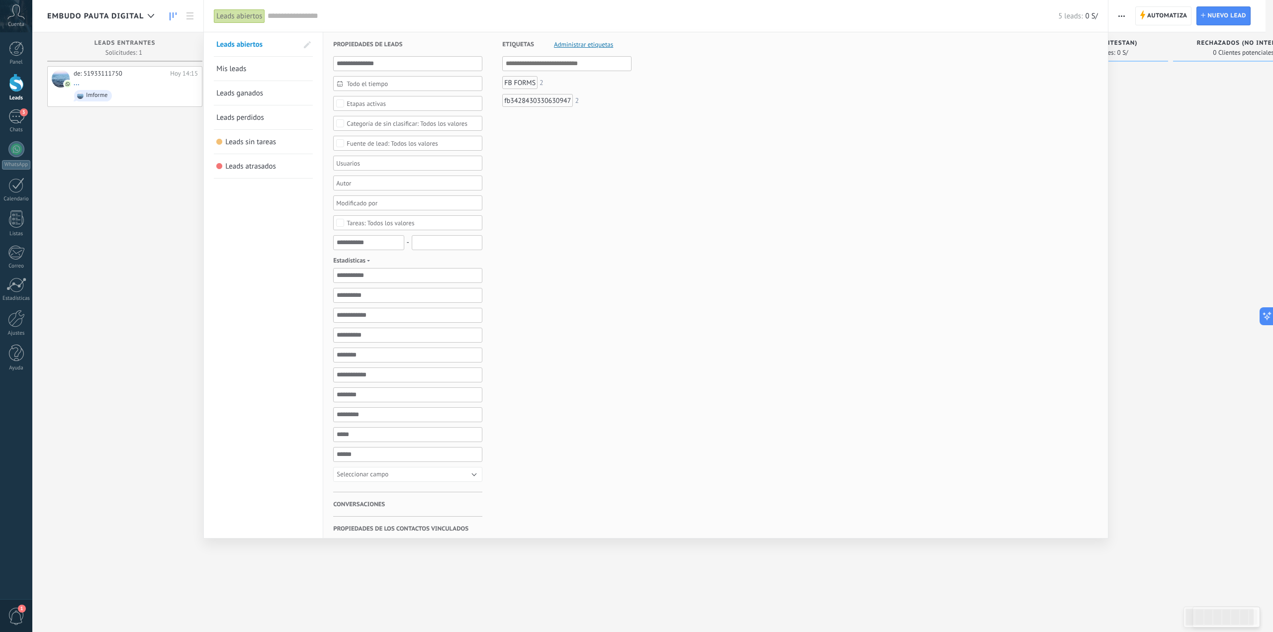
click at [376, 84] on span "Todo el tiempo" at bounding box center [411, 83] width 130 height 7
click at [342, 129] on use at bounding box center [342, 127] width 5 height 5
click at [410, 174] on span "5" at bounding box center [411, 170] width 15 height 14
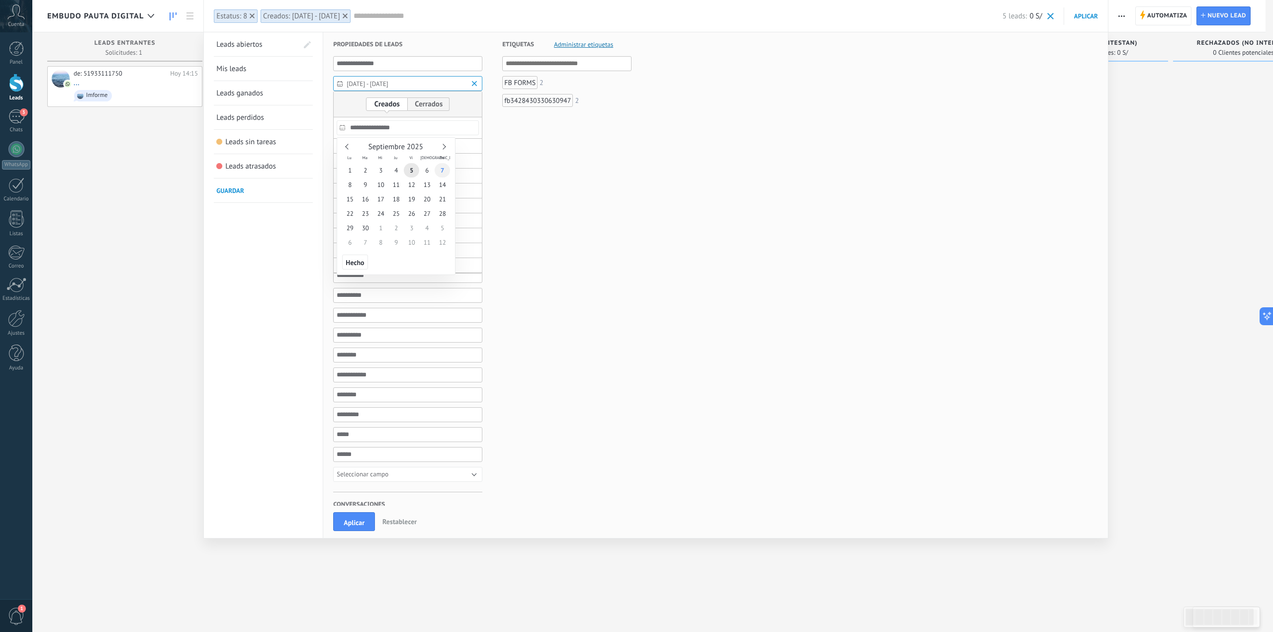
type input "**********"
click at [446, 170] on span "7" at bounding box center [441, 170] width 15 height 14
click at [356, 261] on span "Hecho" at bounding box center [354, 262] width 18 height 7
click at [359, 521] on span "Aplicar" at bounding box center [354, 522] width 21 height 7
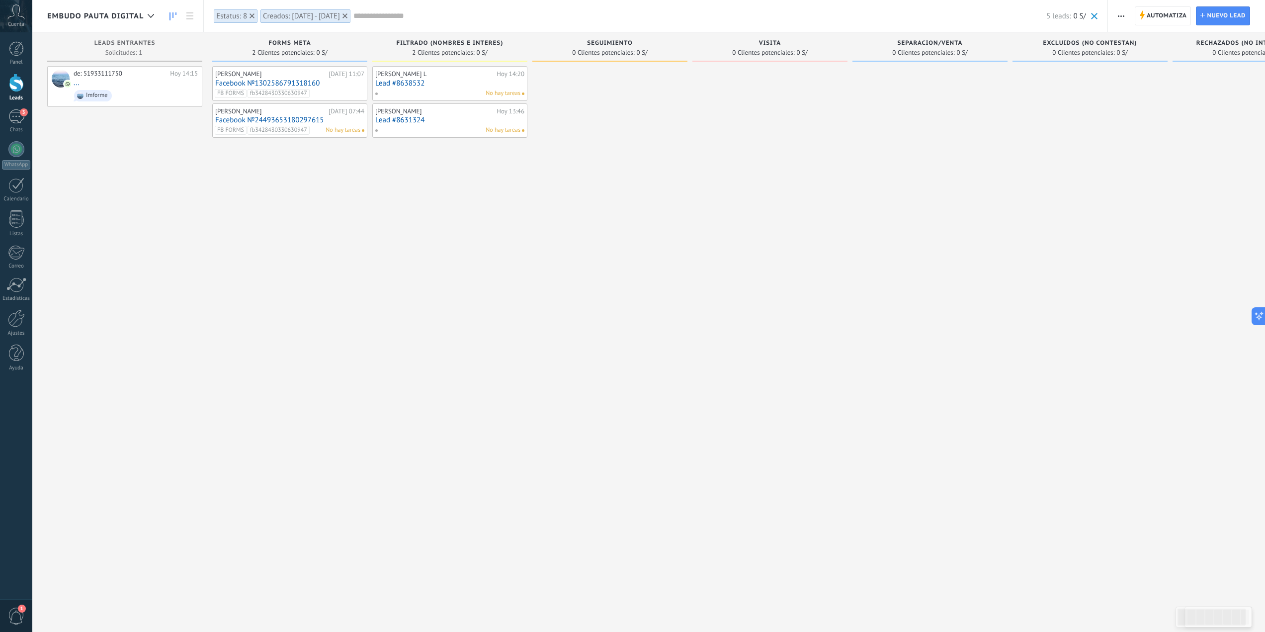
click at [1097, 17] on span "button" at bounding box center [1121, 15] width 6 height 19
click at [1097, 118] on span "Exportar" at bounding box center [1140, 122] width 27 height 20
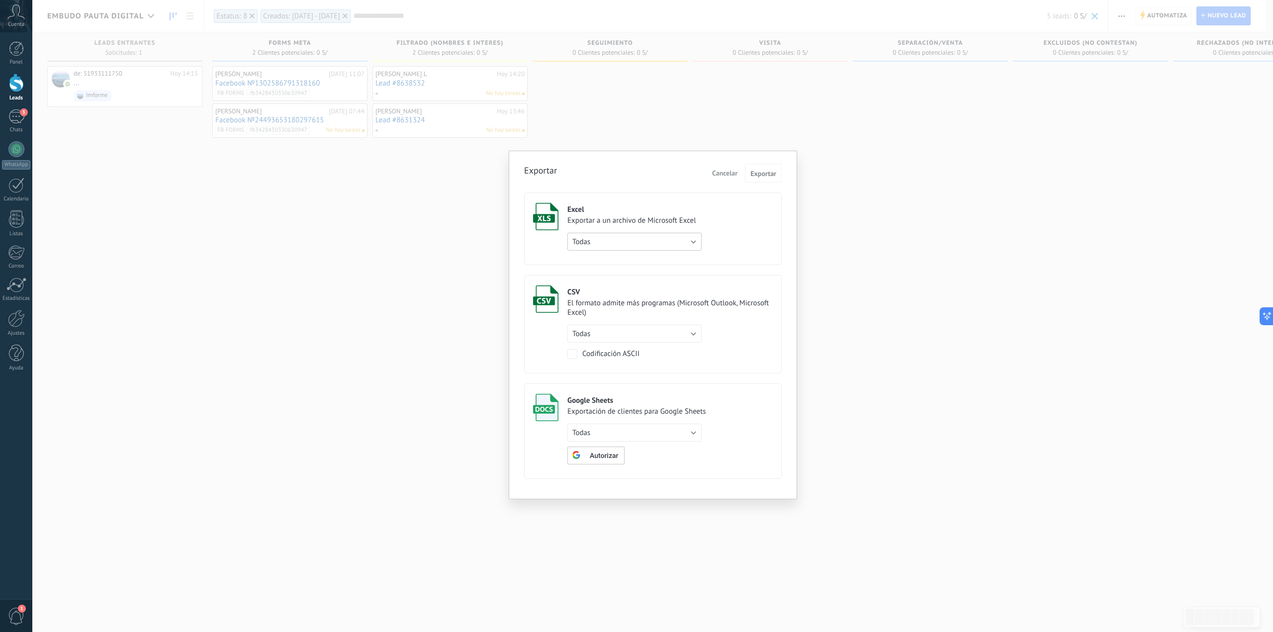
click at [605, 234] on button "Todas" at bounding box center [634, 242] width 134 height 18
click at [604, 258] on span "de filtro activo" at bounding box center [629, 258] width 137 height 9
click at [763, 175] on span "Exportar" at bounding box center [763, 173] width 26 height 7
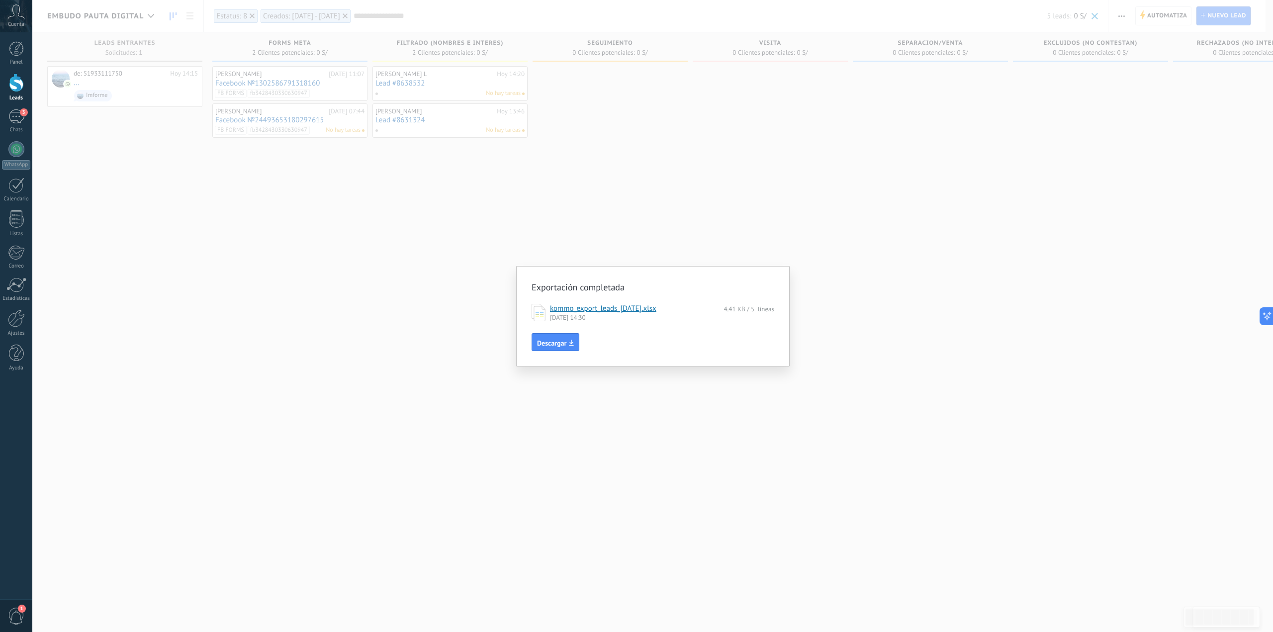
click at [624, 307] on link "kommo_export_leads_2025-09-07.xlsx" at bounding box center [603, 308] width 106 height 9
click at [833, 300] on div "Exportación completada kommo_export_leads_2025-09-07.xlsx 4.41 KB / 5 líneas 07…" at bounding box center [652, 316] width 1240 height 632
